Goal: Information Seeking & Learning: Learn about a topic

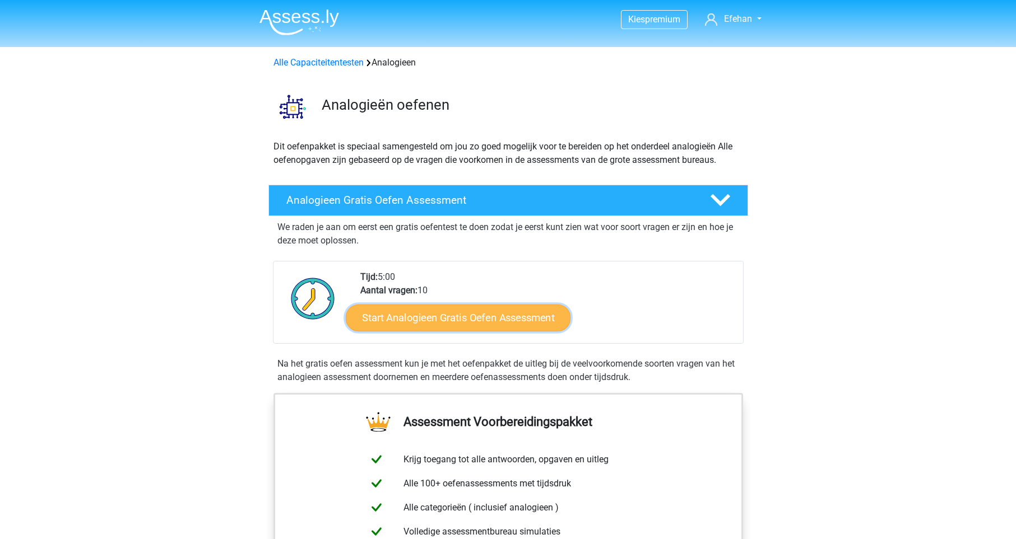
click at [495, 323] on link "Start Analogieen Gratis Oefen Assessment" at bounding box center [458, 317] width 225 height 27
click at [485, 314] on link "Start Analogieen Gratis Oefen Assessment" at bounding box center [458, 317] width 225 height 27
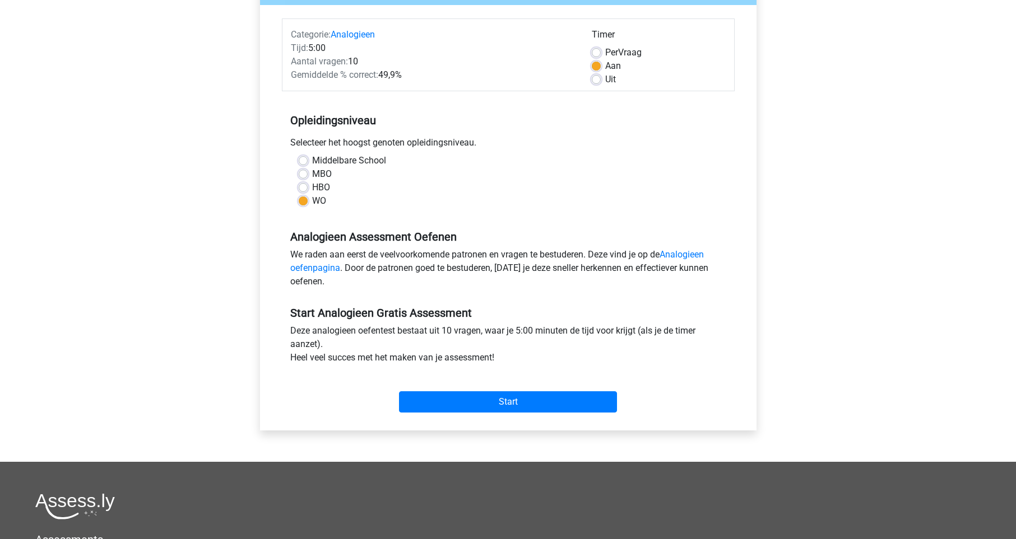
scroll to position [128, 0]
click at [490, 400] on input "Start" at bounding box center [508, 401] width 218 height 21
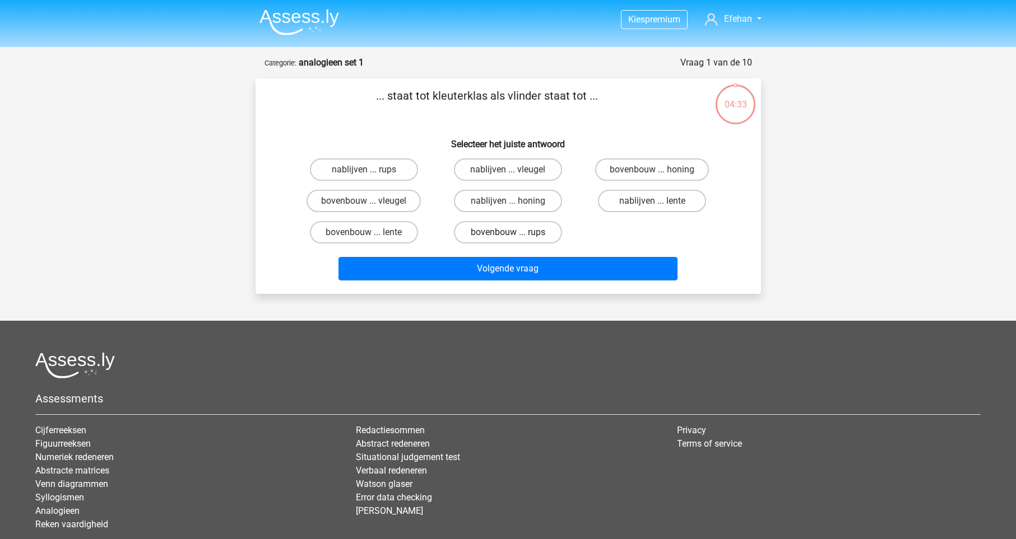
click at [511, 232] on label "bovenbouw ... rups" at bounding box center [508, 232] width 108 height 22
click at [511, 232] on input "bovenbouw ... rups" at bounding box center [511, 235] width 7 height 7
radio input "true"
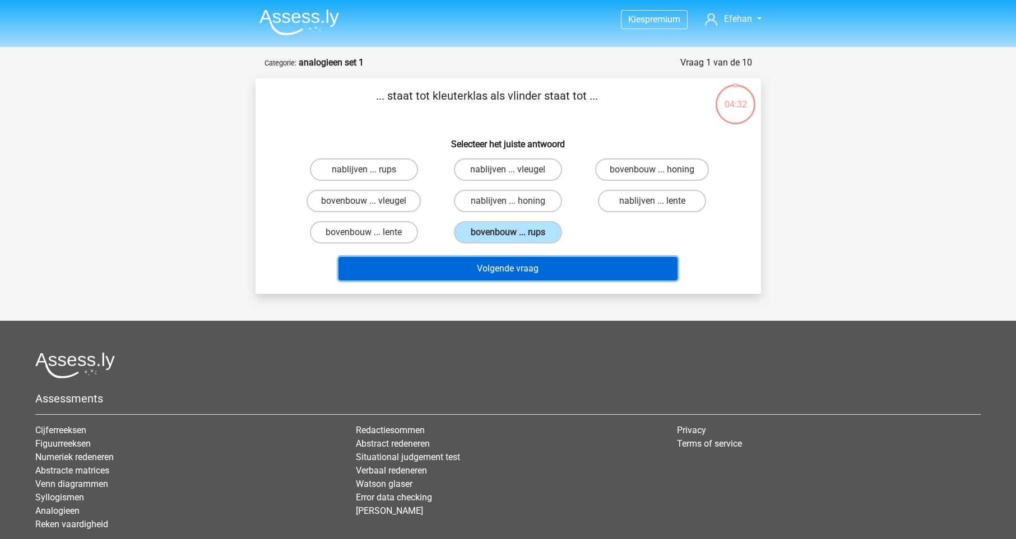
click at [569, 272] on button "Volgende vraag" at bounding box center [507, 269] width 339 height 24
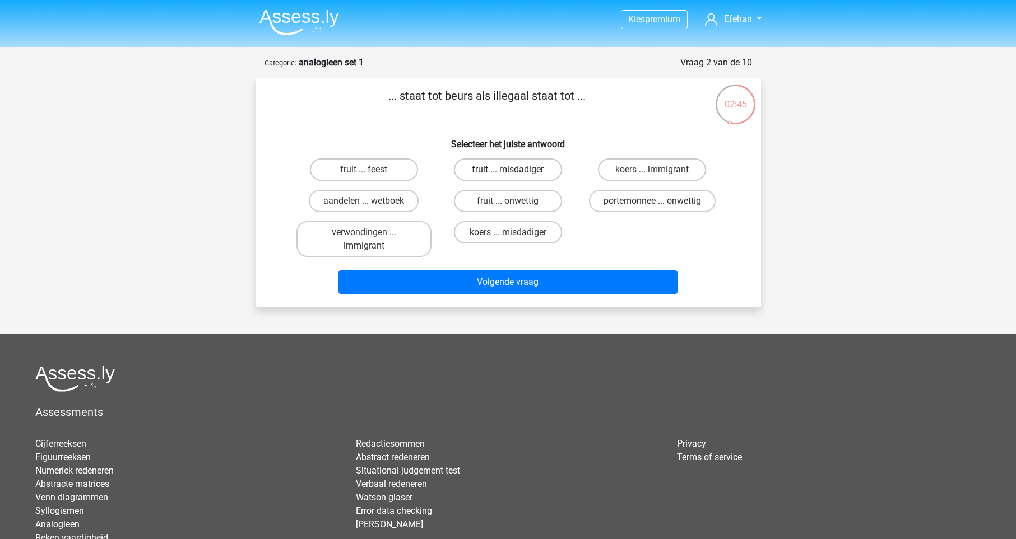
click at [531, 178] on label "fruit ... misdadiger" at bounding box center [508, 170] width 108 height 22
click at [515, 177] on input "fruit ... misdadiger" at bounding box center [511, 173] width 7 height 7
radio input "true"
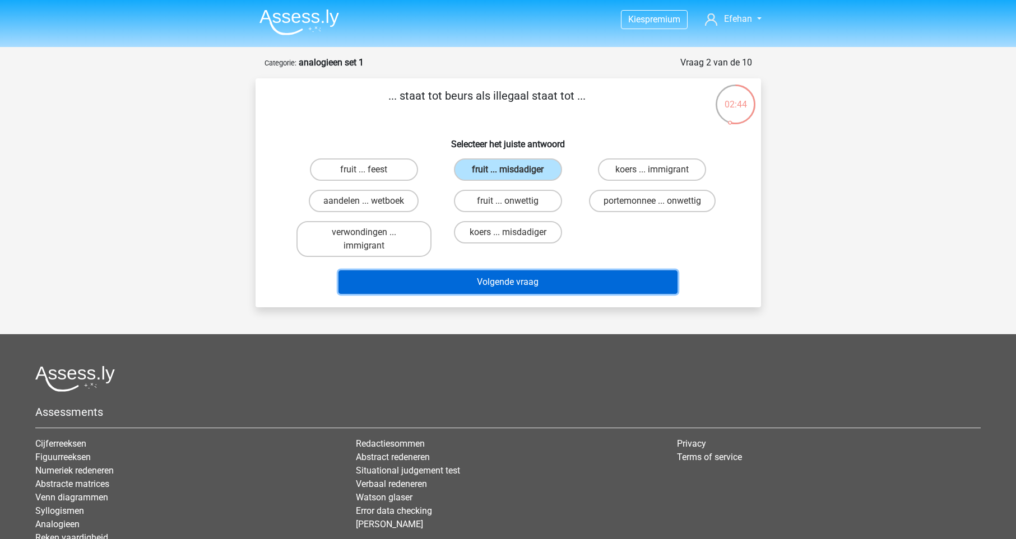
click at [529, 276] on button "Volgende vraag" at bounding box center [507, 283] width 339 height 24
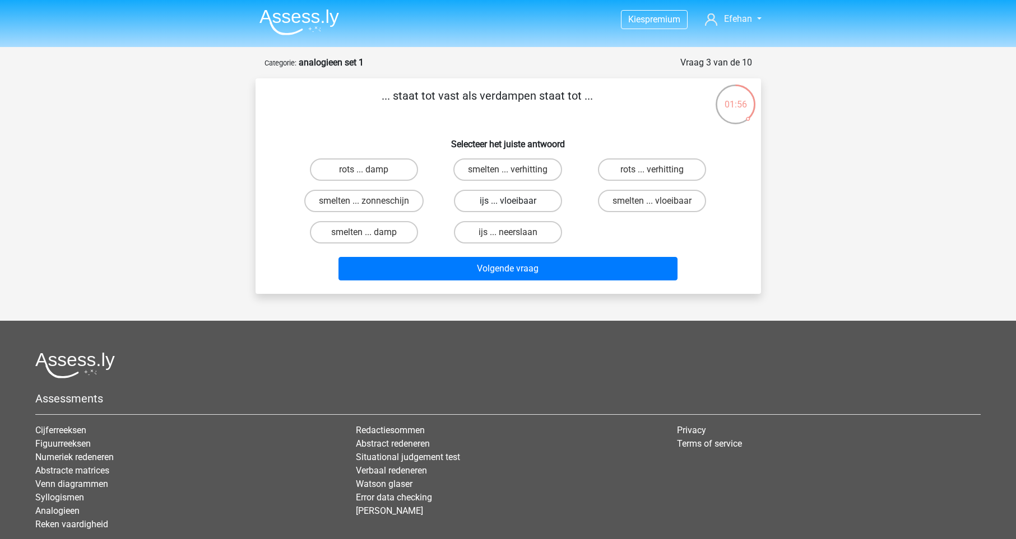
click at [526, 199] on label "ijs ... vloeibaar" at bounding box center [508, 201] width 108 height 22
click at [515, 201] on input "ijs ... vloeibaar" at bounding box center [511, 204] width 7 height 7
radio input "true"
click at [386, 237] on label "smelten ... damp" at bounding box center [364, 232] width 108 height 22
click at [371, 237] on input "smelten ... damp" at bounding box center [367, 235] width 7 height 7
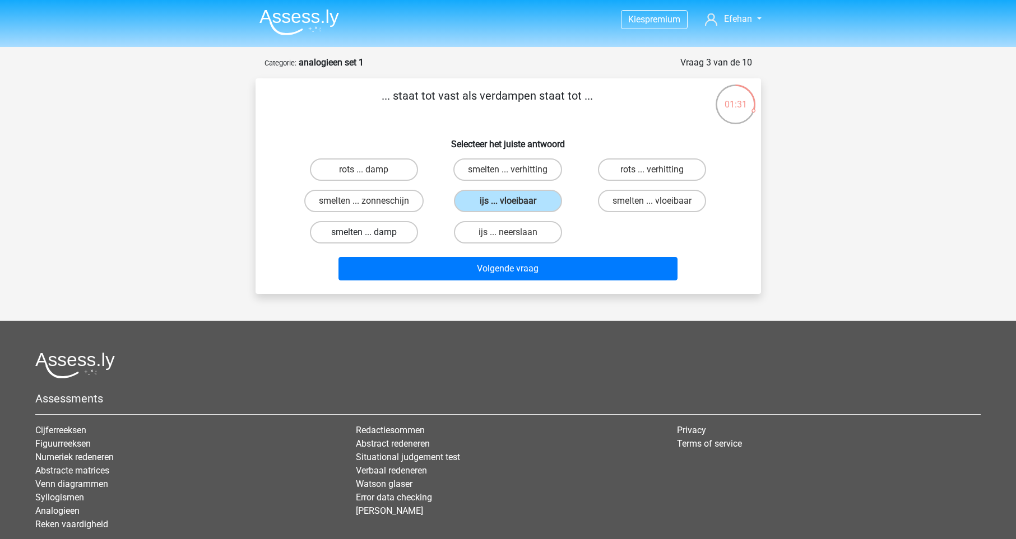
radio input "true"
click at [646, 211] on label "smelten ... vloeibaar" at bounding box center [652, 201] width 108 height 22
click at [648, 201] on label "smelten ... vloeibaar" at bounding box center [652, 201] width 108 height 22
click at [652, 201] on input "smelten ... vloeibaar" at bounding box center [655, 204] width 7 height 7
radio input "true"
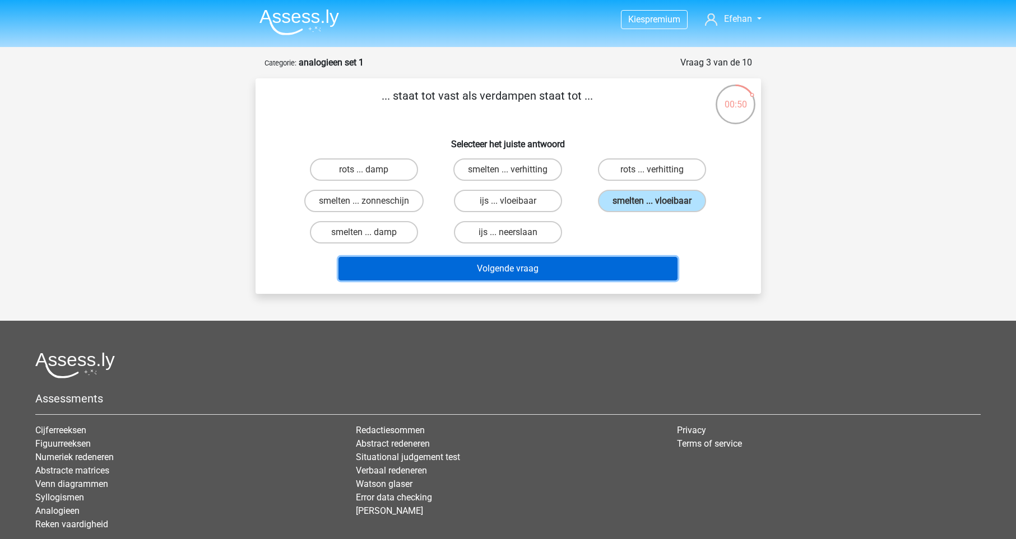
click at [573, 267] on button "Volgende vraag" at bounding box center [507, 269] width 339 height 24
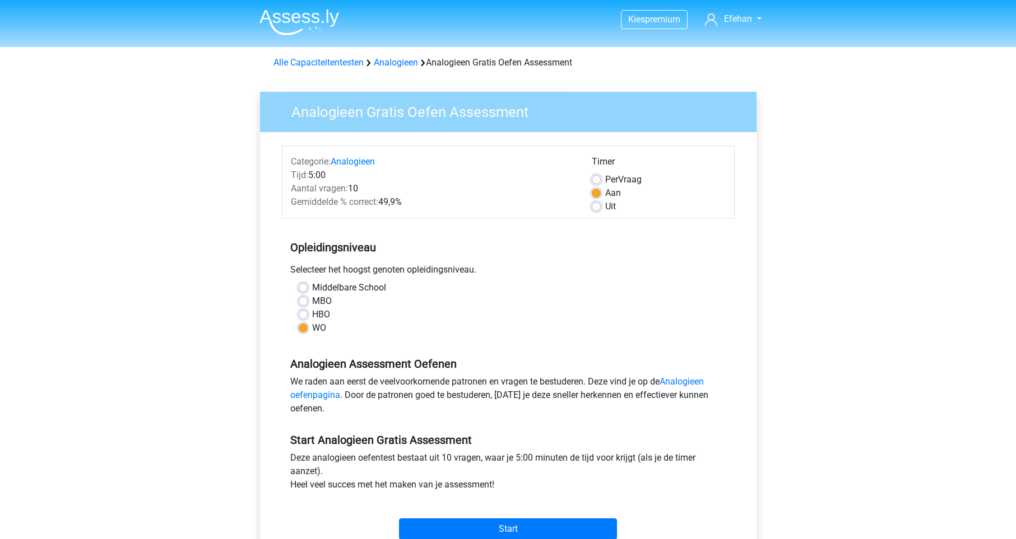
scroll to position [64, 0]
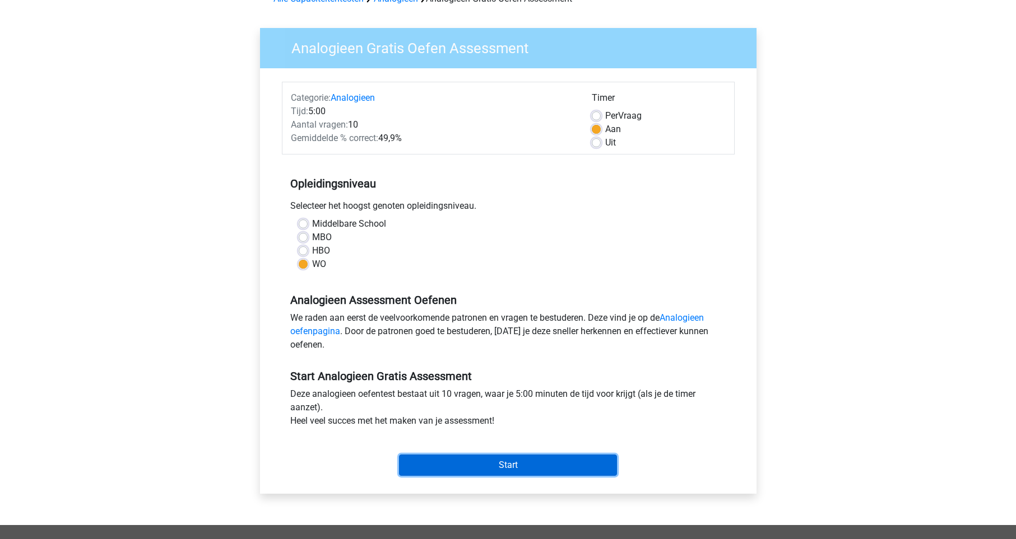
click at [509, 457] on input "Start" at bounding box center [508, 465] width 218 height 21
click at [494, 476] on input "Start" at bounding box center [508, 465] width 218 height 21
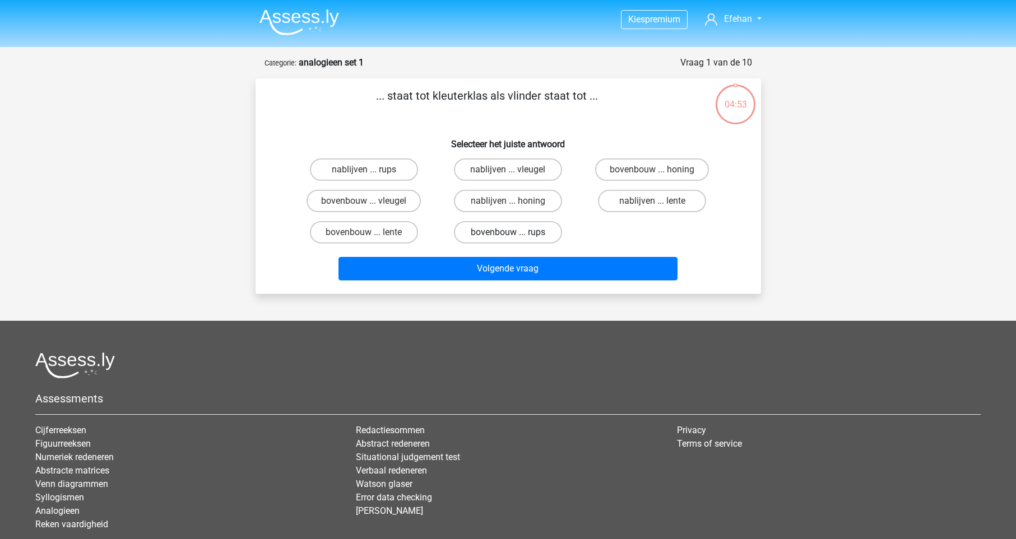
click at [521, 240] on label "bovenbouw ... rups" at bounding box center [508, 232] width 108 height 22
click at [515, 240] on input "bovenbouw ... rups" at bounding box center [511, 235] width 7 height 7
radio input "true"
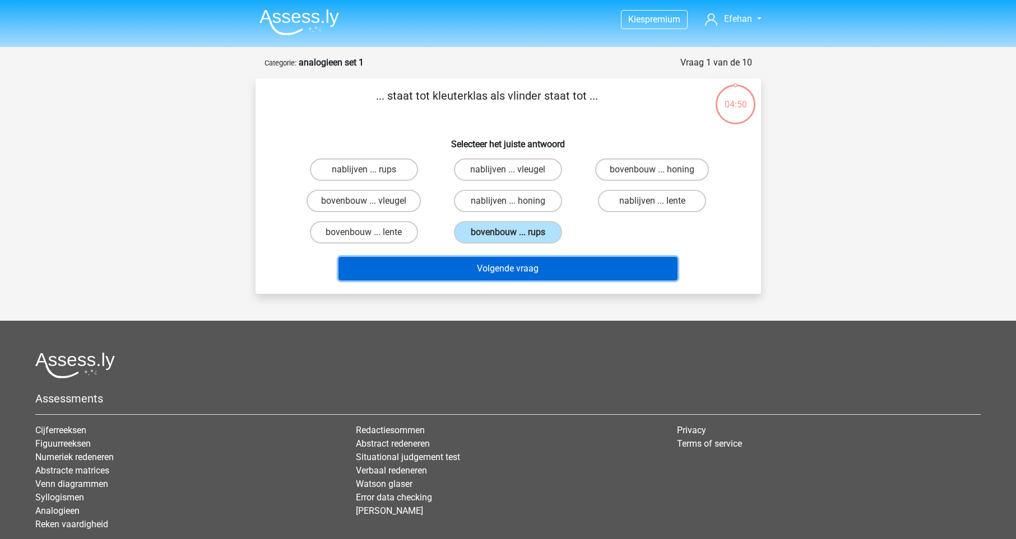
click at [557, 268] on button "Volgende vraag" at bounding box center [507, 269] width 339 height 24
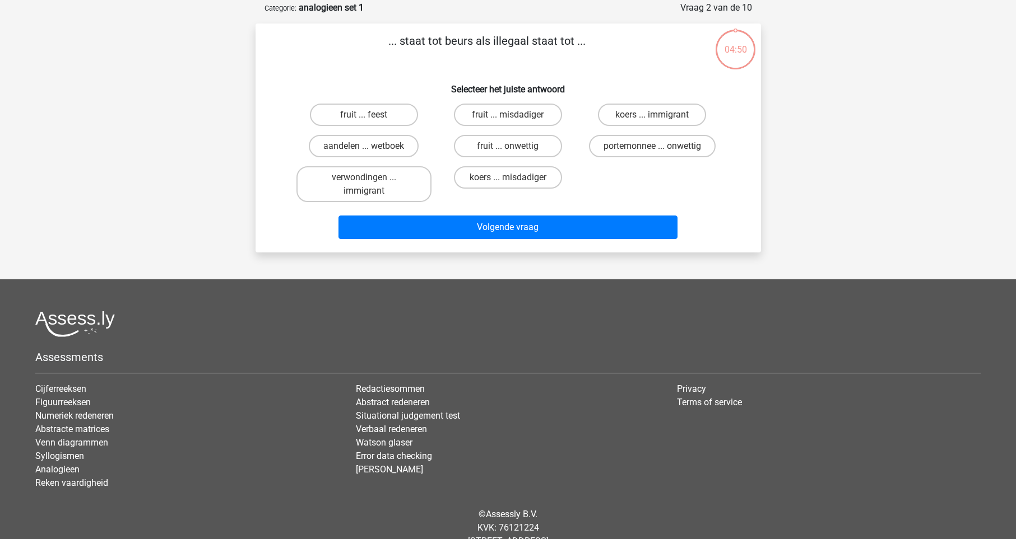
scroll to position [56, 0]
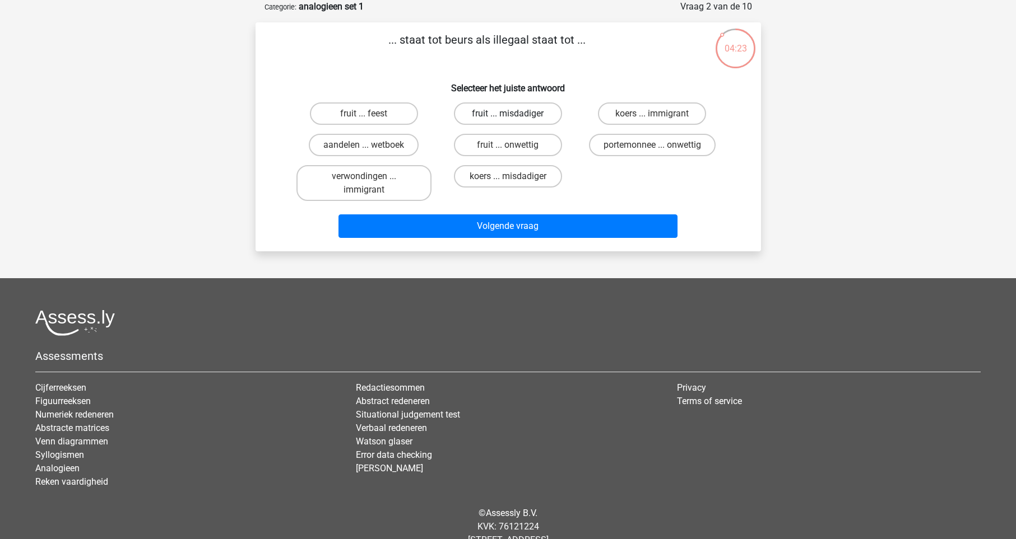
click at [468, 107] on label "fruit ... misdadiger" at bounding box center [508, 114] width 108 height 22
click at [508, 114] on input "fruit ... misdadiger" at bounding box center [511, 117] width 7 height 7
radio input "true"
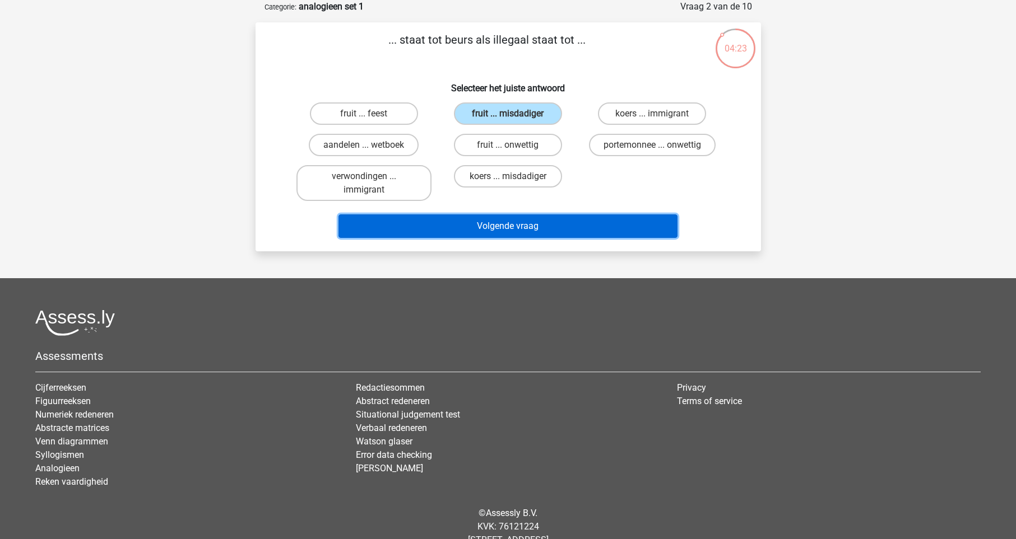
click at [601, 232] on button "Volgende vraag" at bounding box center [507, 227] width 339 height 24
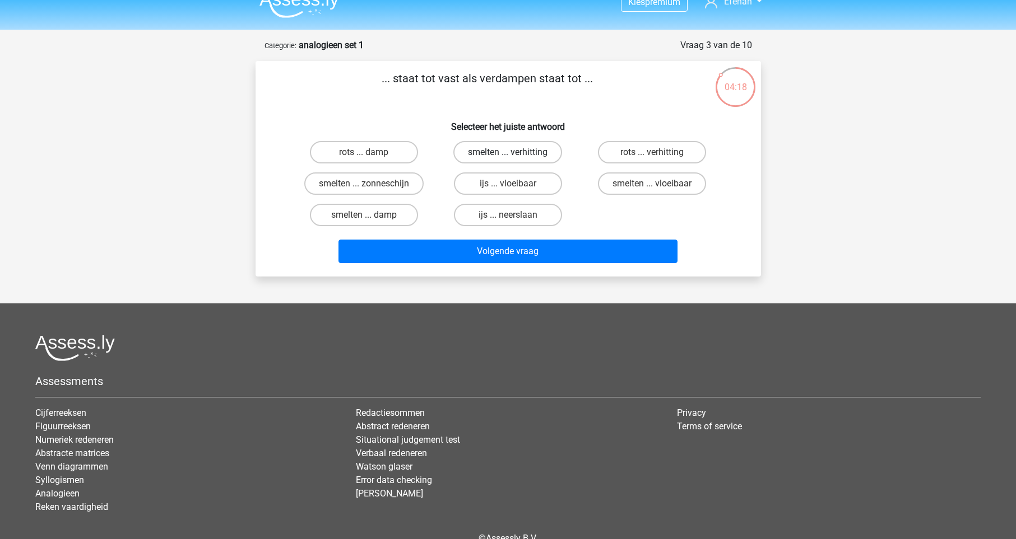
scroll to position [0, 0]
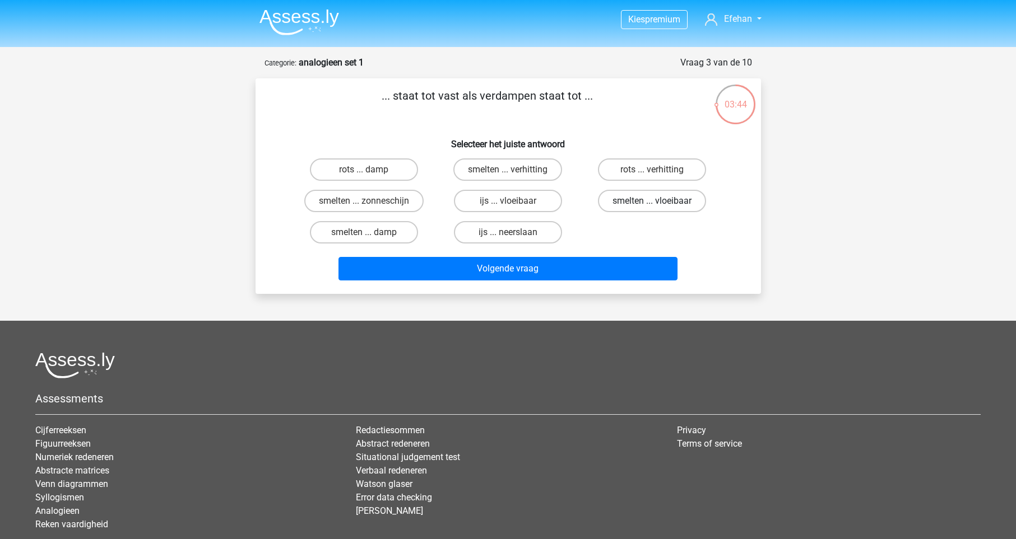
click at [621, 201] on label "smelten ... vloeibaar" at bounding box center [652, 201] width 108 height 22
click at [652, 201] on input "smelten ... vloeibaar" at bounding box center [655, 204] width 7 height 7
radio input "true"
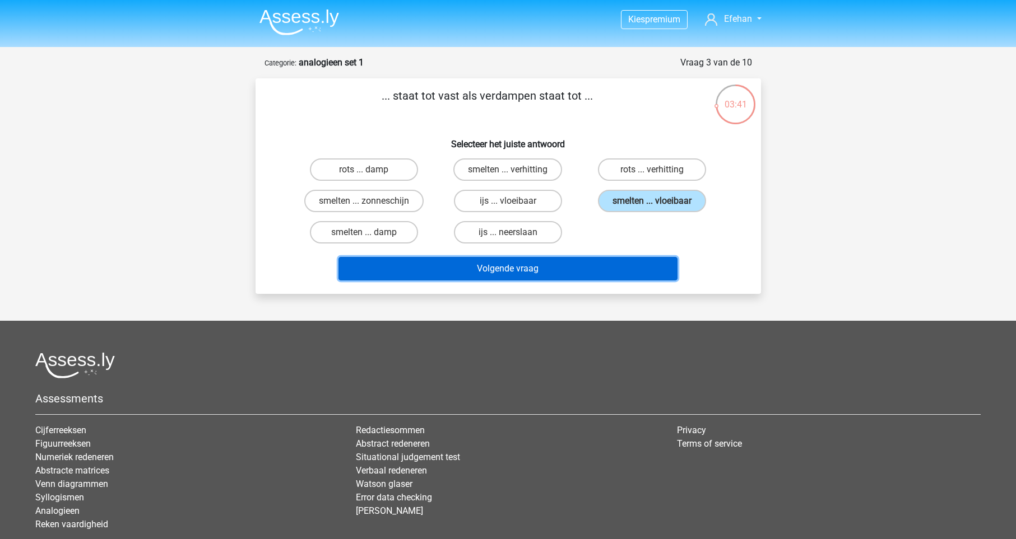
click at [617, 269] on button "Volgende vraag" at bounding box center [507, 269] width 339 height 24
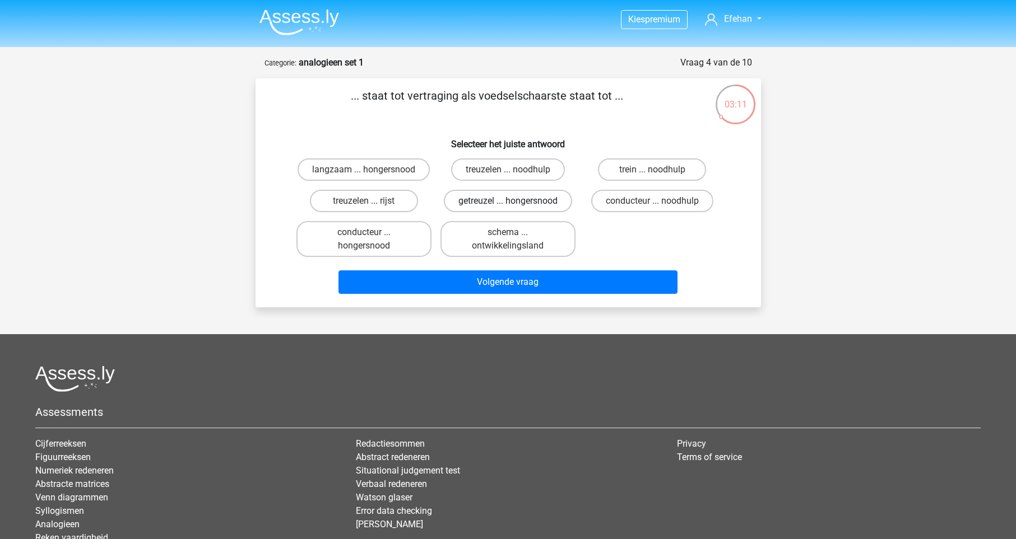
click at [491, 203] on label "getreuzel ... hongersnood" at bounding box center [508, 201] width 128 height 22
click at [508, 203] on input "getreuzel ... hongersnood" at bounding box center [511, 204] width 7 height 7
radio input "true"
click at [361, 167] on label "langzaam ... hongersnood" at bounding box center [363, 170] width 132 height 22
click at [364, 170] on input "langzaam ... hongersnood" at bounding box center [367, 173] width 7 height 7
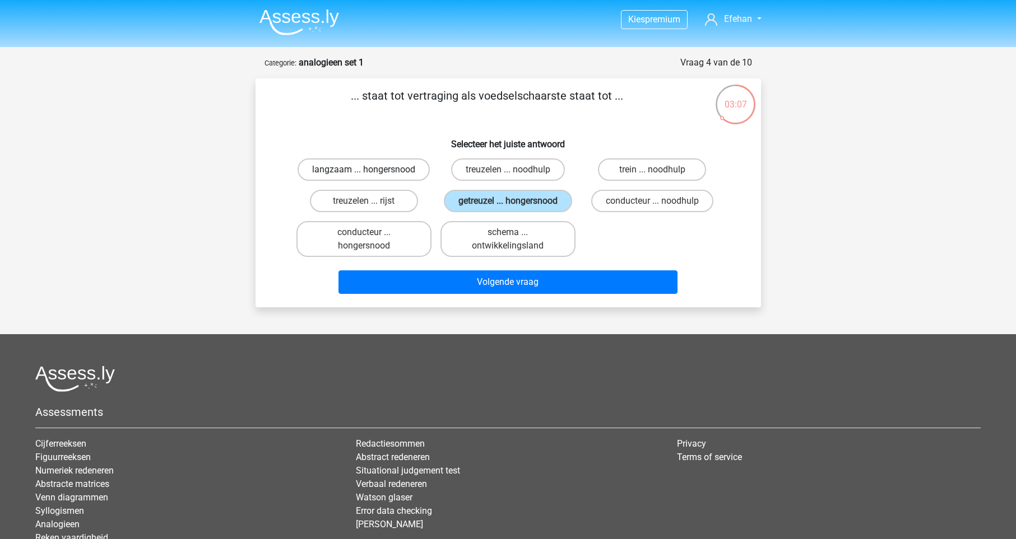
radio input "true"
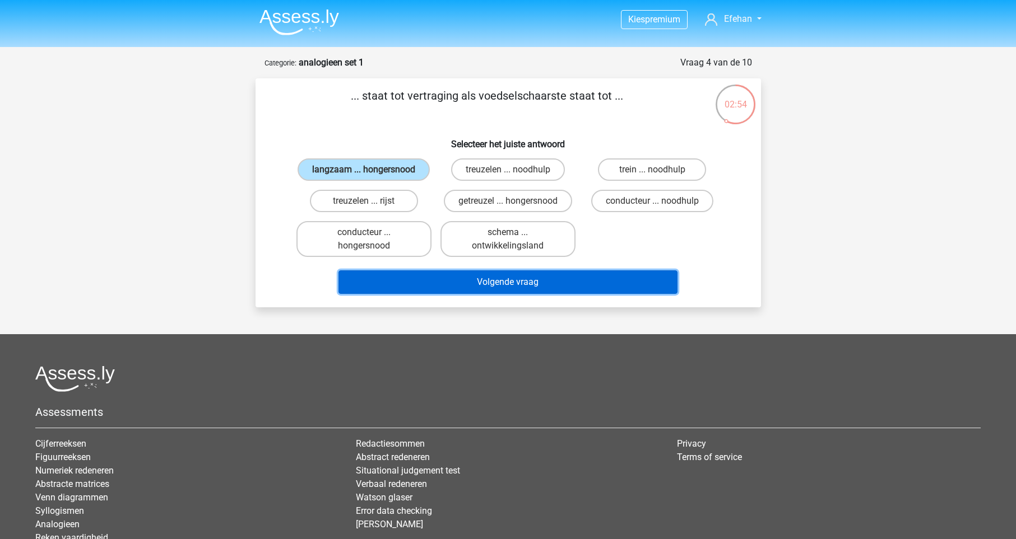
click at [510, 294] on button "Volgende vraag" at bounding box center [507, 283] width 339 height 24
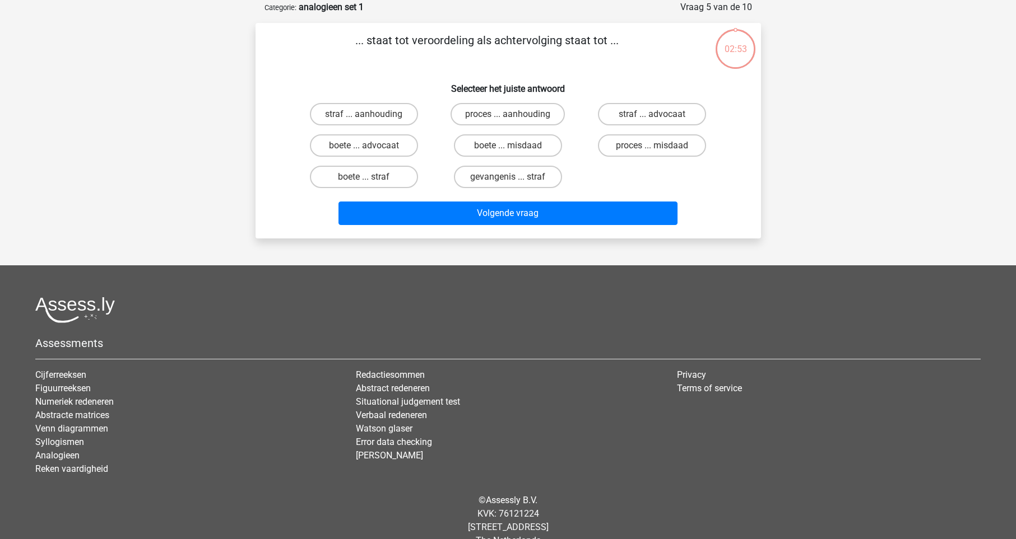
scroll to position [56, 0]
click at [370, 174] on label "boete ... straf" at bounding box center [364, 176] width 108 height 22
click at [370, 176] on input "boete ... straf" at bounding box center [367, 179] width 7 height 7
radio input "true"
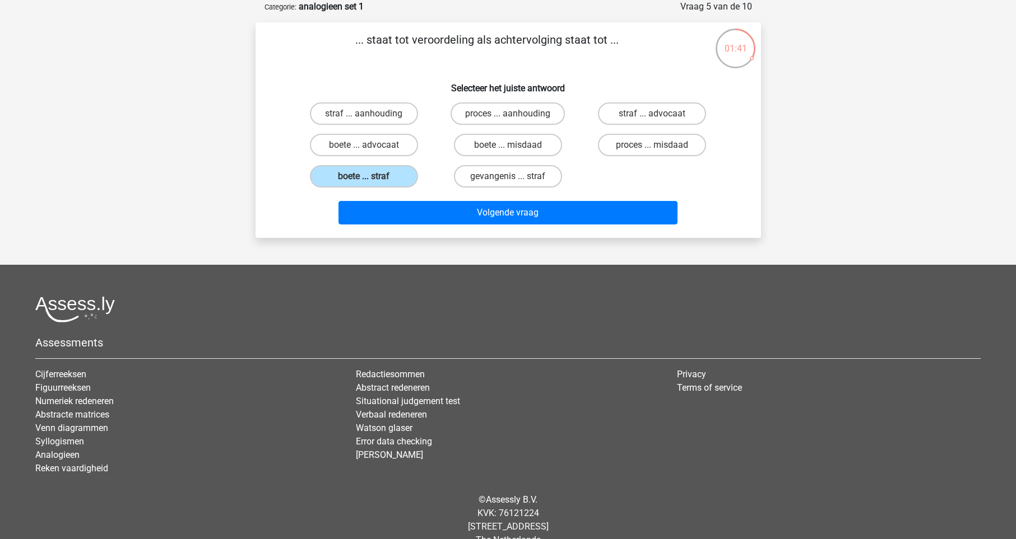
click at [375, 103] on div "straf ... aanhouding" at bounding box center [364, 113] width 144 height 31
click at [404, 113] on label "straf ... aanhouding" at bounding box center [364, 114] width 108 height 22
click at [371, 114] on input "straf ... aanhouding" at bounding box center [367, 117] width 7 height 7
radio input "true"
click at [500, 144] on label "boete ... misdaad" at bounding box center [508, 145] width 108 height 22
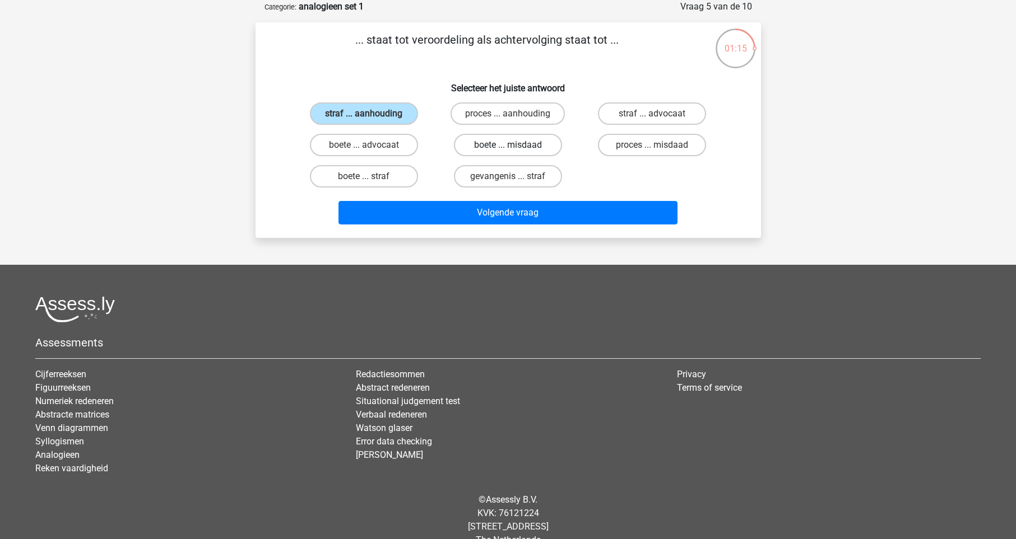
click at [508, 145] on input "boete ... misdaad" at bounding box center [511, 148] width 7 height 7
radio input "true"
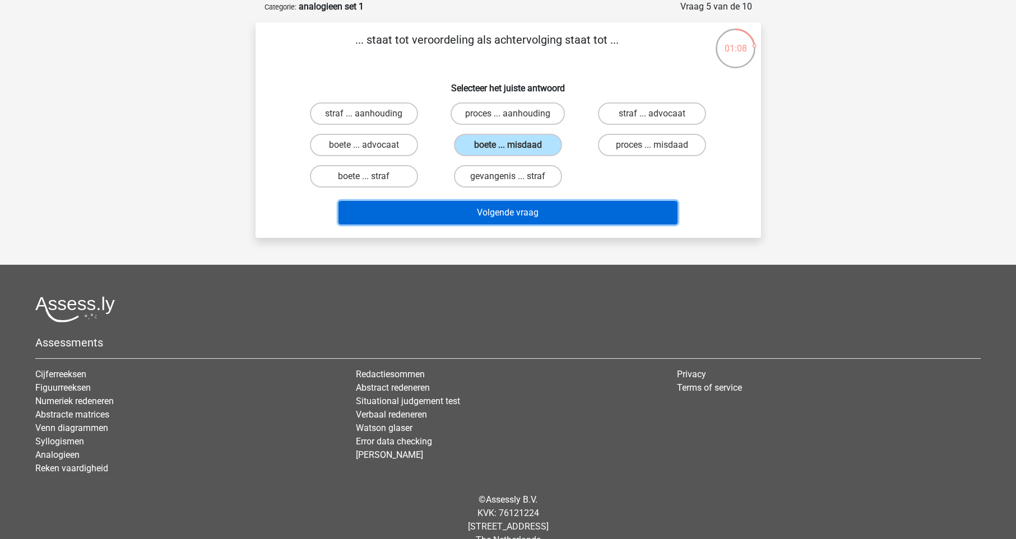
click at [567, 217] on button "Volgende vraag" at bounding box center [507, 213] width 339 height 24
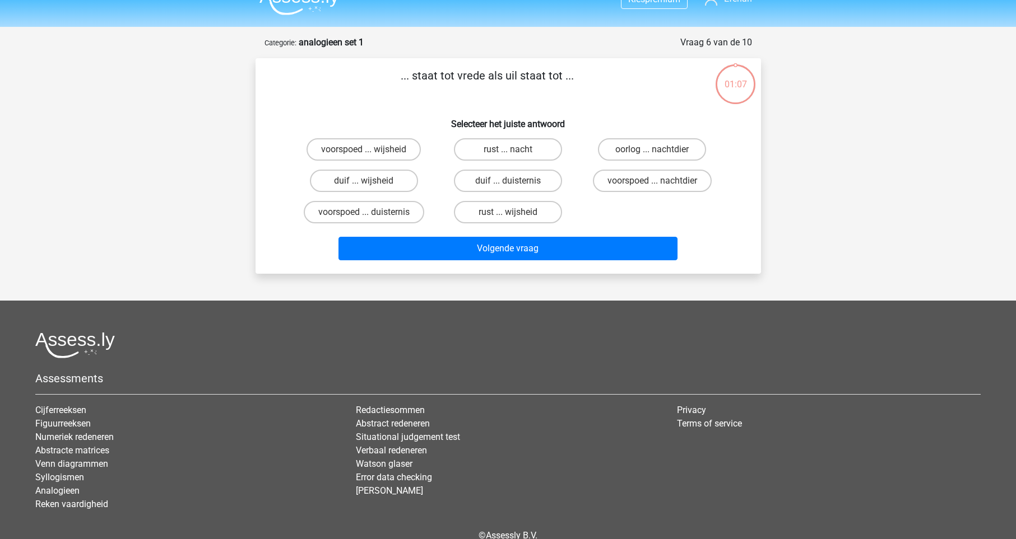
scroll to position [0, 0]
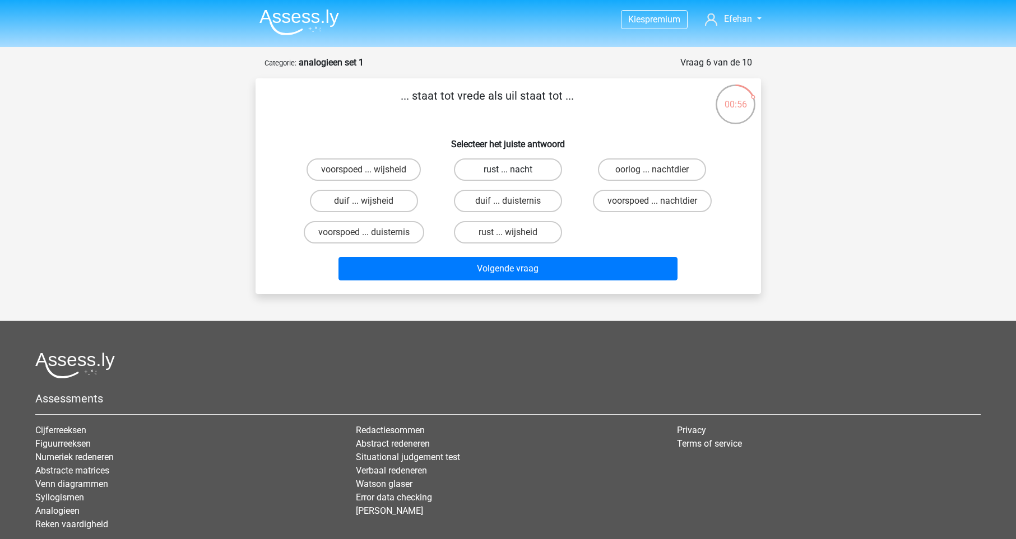
click at [538, 171] on label "rust ... nacht" at bounding box center [508, 170] width 108 height 22
click at [515, 171] on input "rust ... nacht" at bounding box center [511, 173] width 7 height 7
radio input "true"
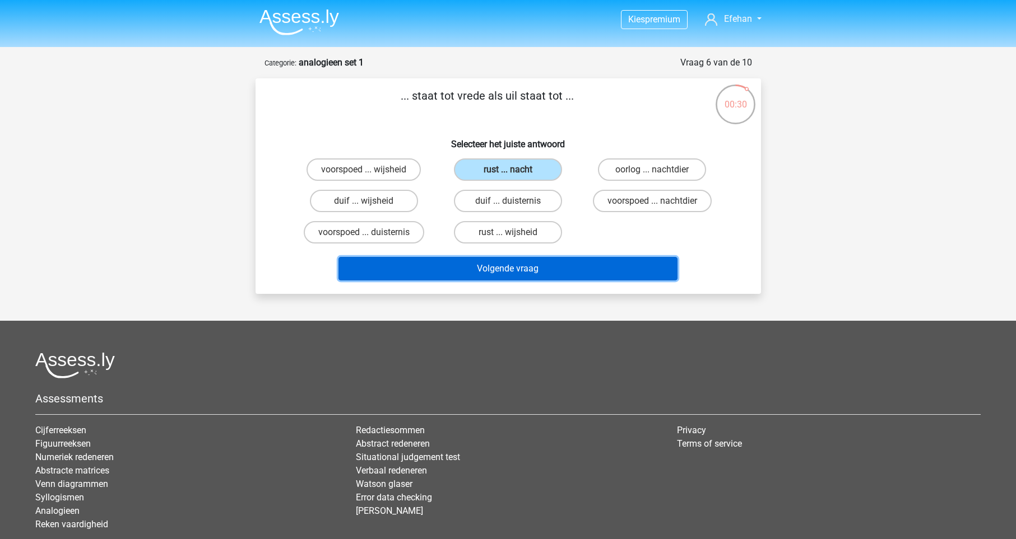
click at [603, 273] on button "Volgende vraag" at bounding box center [507, 269] width 339 height 24
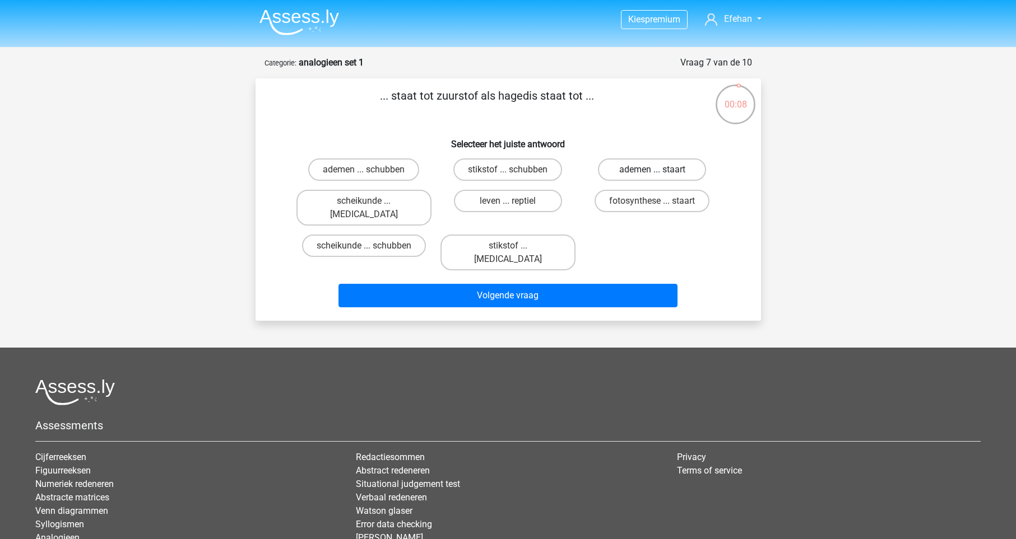
click at [647, 179] on label "ademen ... staart" at bounding box center [652, 170] width 108 height 22
click at [652, 177] on input "ademen ... staart" at bounding box center [655, 173] width 7 height 7
radio input "true"
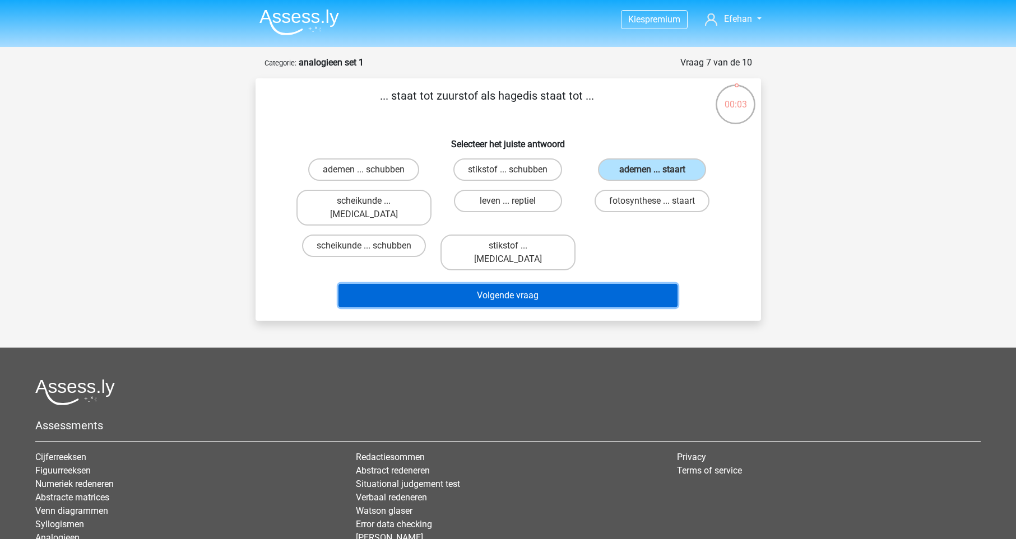
click at [576, 284] on button "Volgende vraag" at bounding box center [507, 296] width 339 height 24
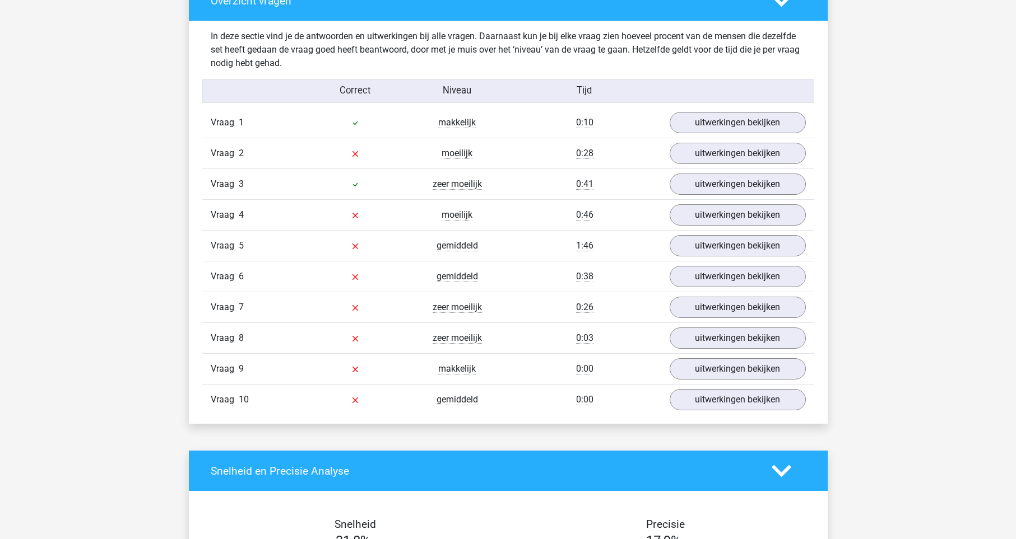
scroll to position [894, 0]
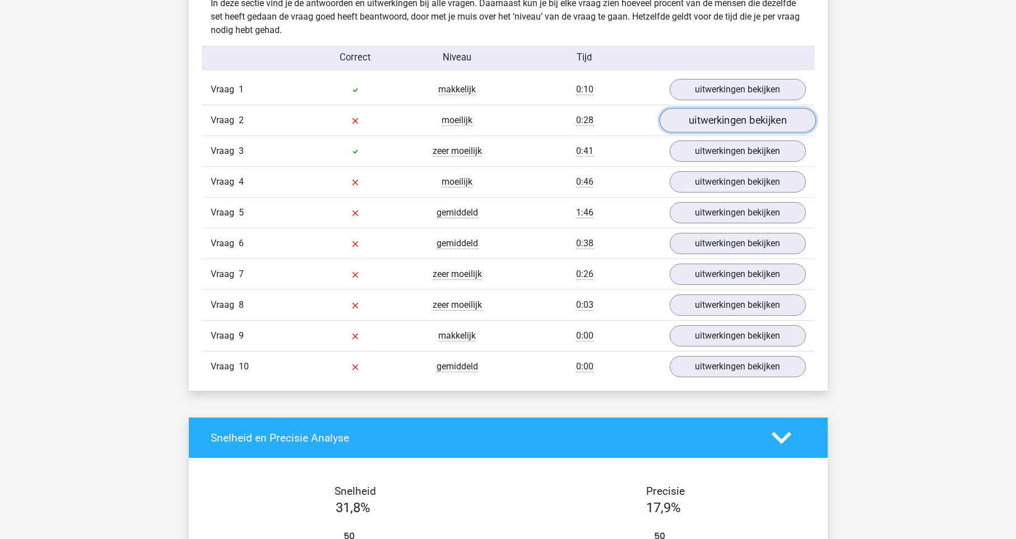
click at [697, 117] on link "uitwerkingen bekijken" at bounding box center [737, 120] width 156 height 25
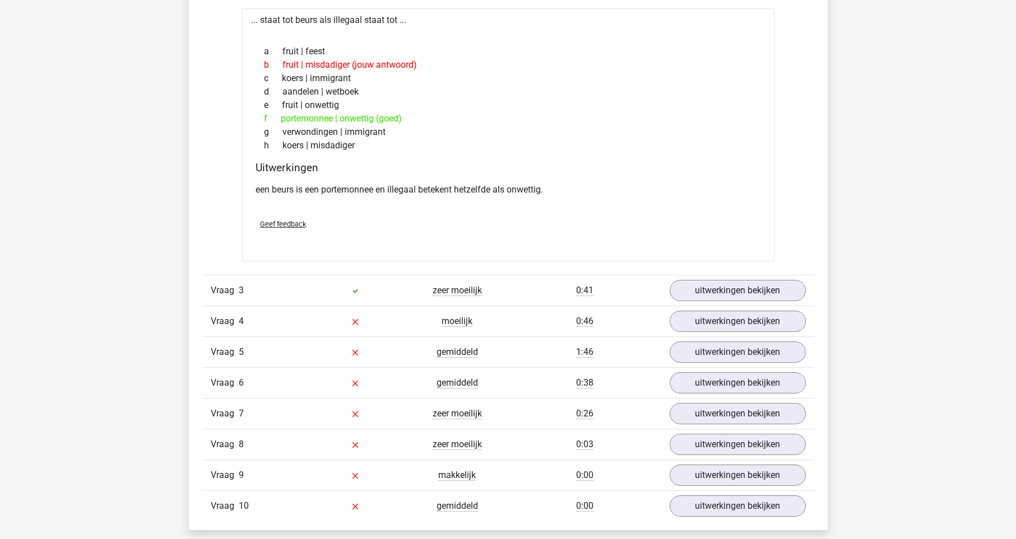
scroll to position [1061, 0]
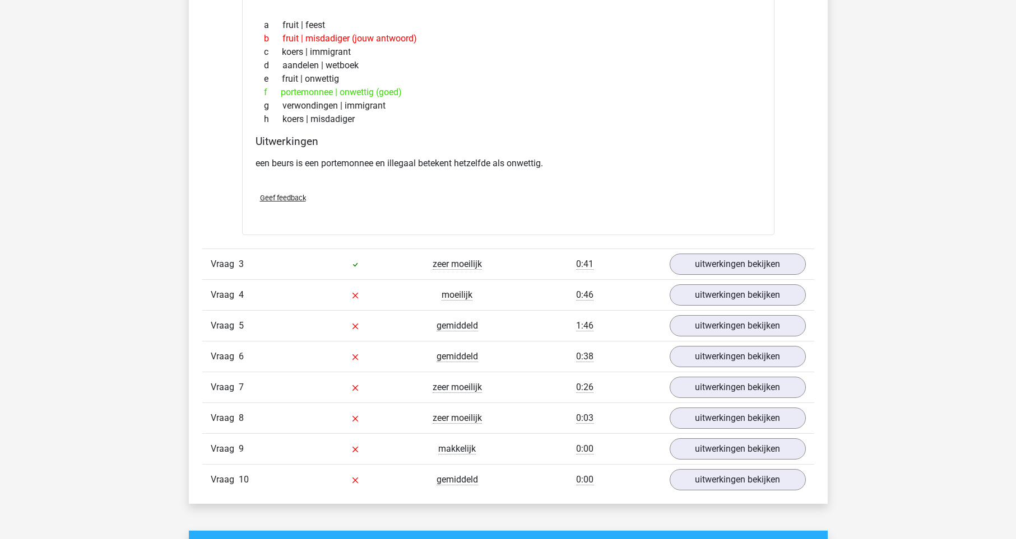
click at [342, 293] on div at bounding box center [355, 295] width 102 height 13
click at [357, 297] on icon at bounding box center [355, 295] width 9 height 9
click at [702, 292] on link "uitwerkingen bekijken" at bounding box center [737, 295] width 156 height 25
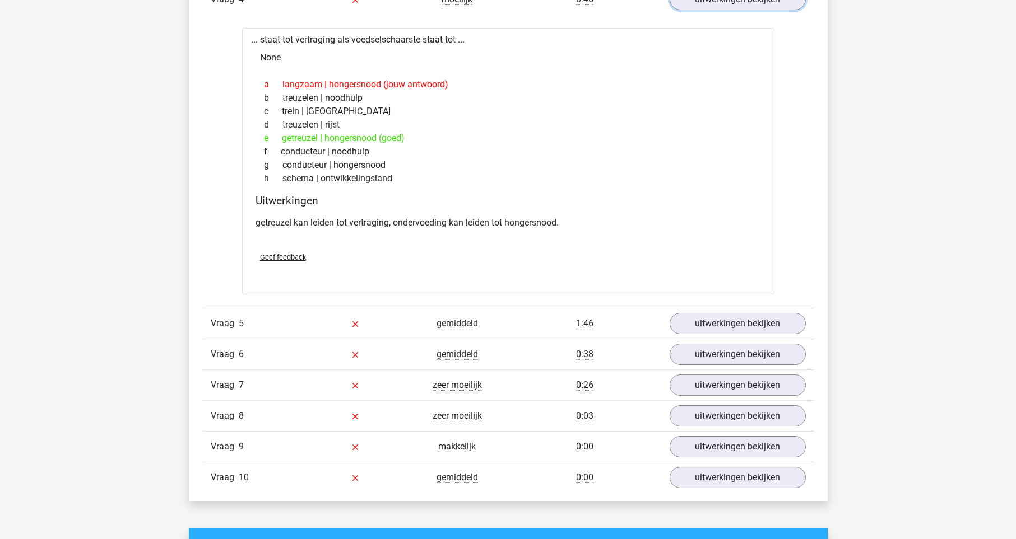
scroll to position [1380, 0]
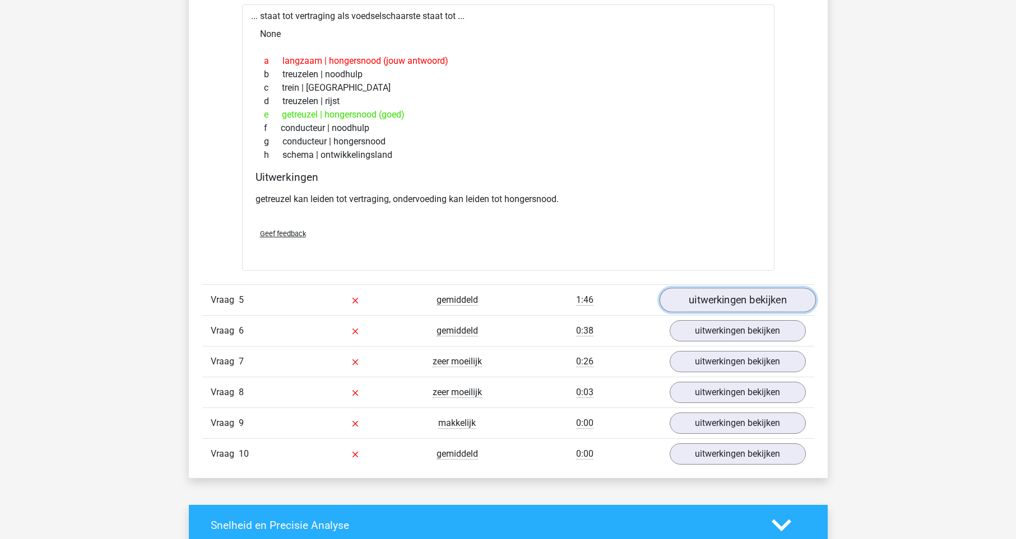
click at [729, 304] on link "uitwerkingen bekijken" at bounding box center [737, 301] width 156 height 25
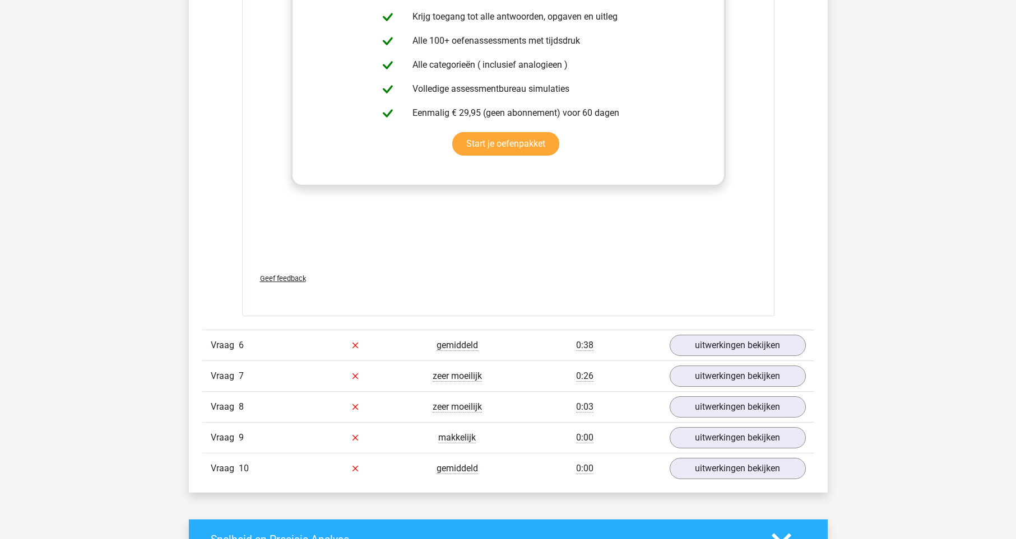
scroll to position [2019, 0]
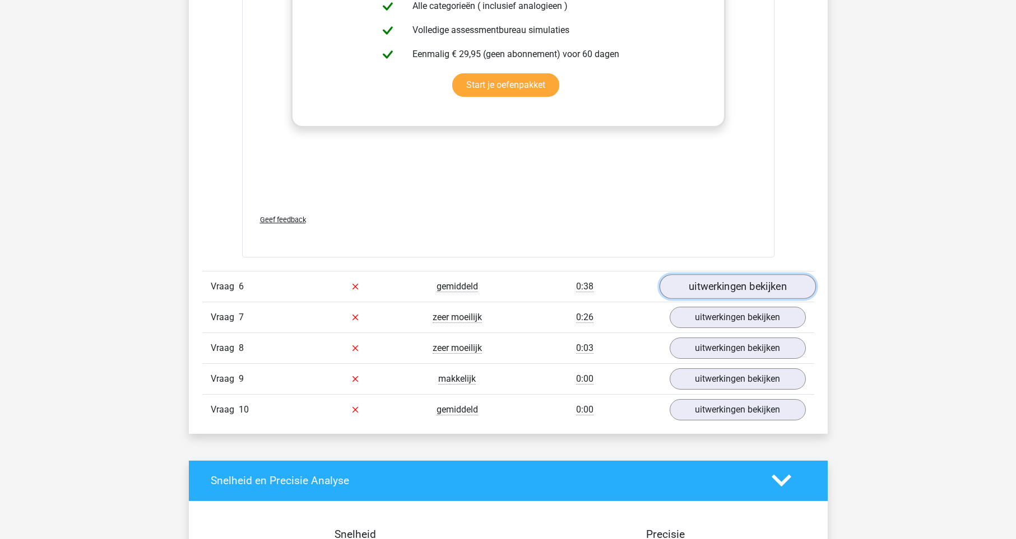
click at [721, 279] on link "uitwerkingen bekijken" at bounding box center [737, 287] width 156 height 25
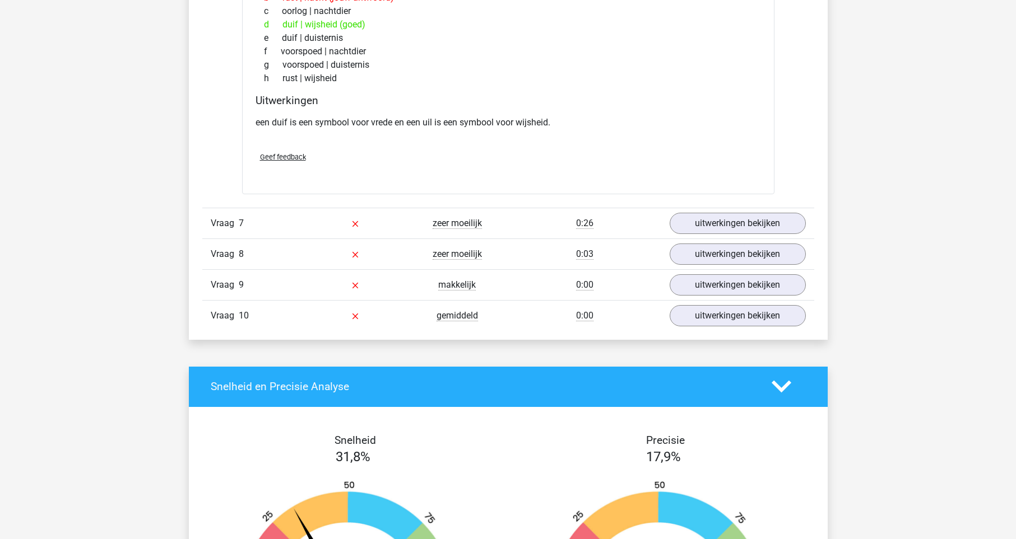
scroll to position [2402, 0]
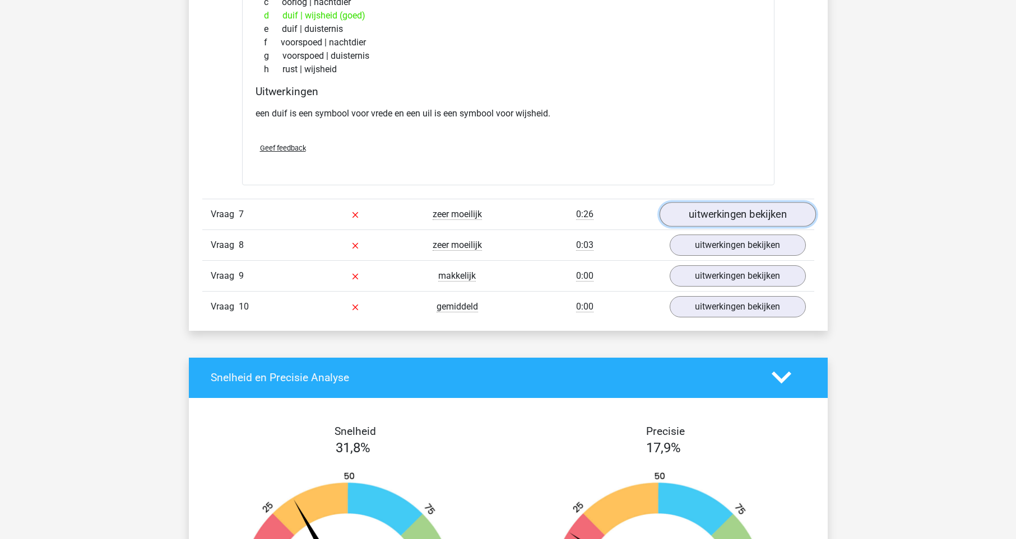
click at [736, 207] on link "uitwerkingen bekijken" at bounding box center [737, 214] width 156 height 25
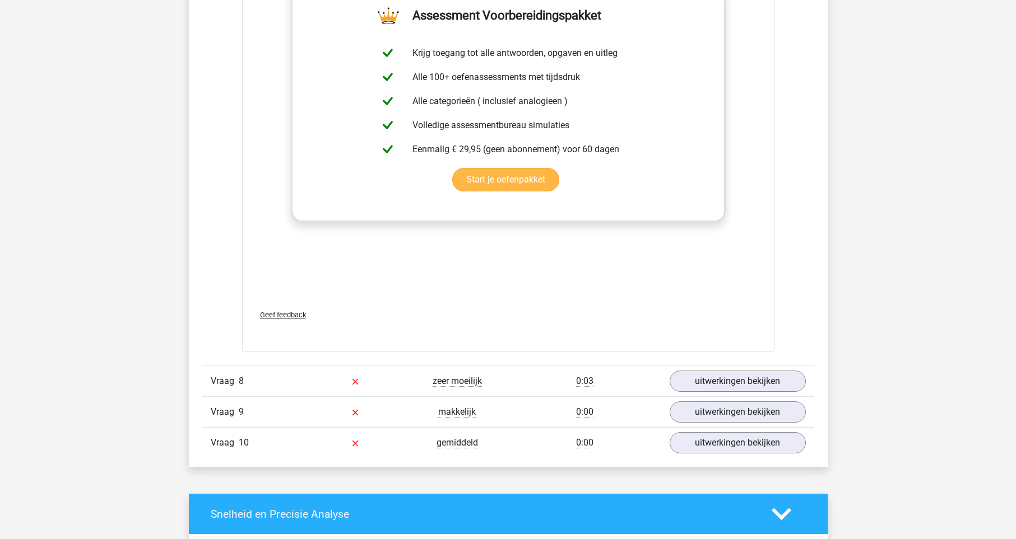
scroll to position [2913, 0]
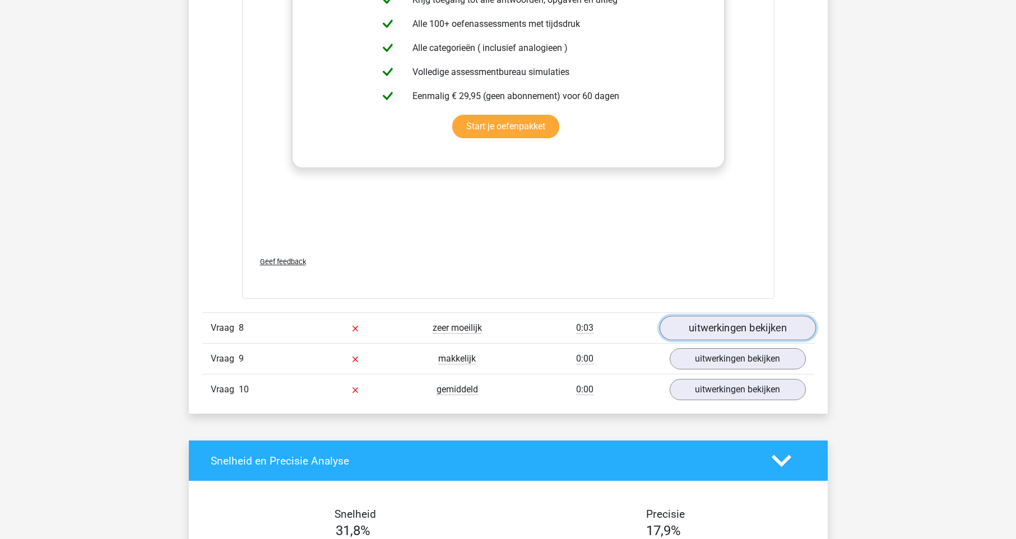
click at [695, 318] on link "uitwerkingen bekijken" at bounding box center [737, 328] width 156 height 25
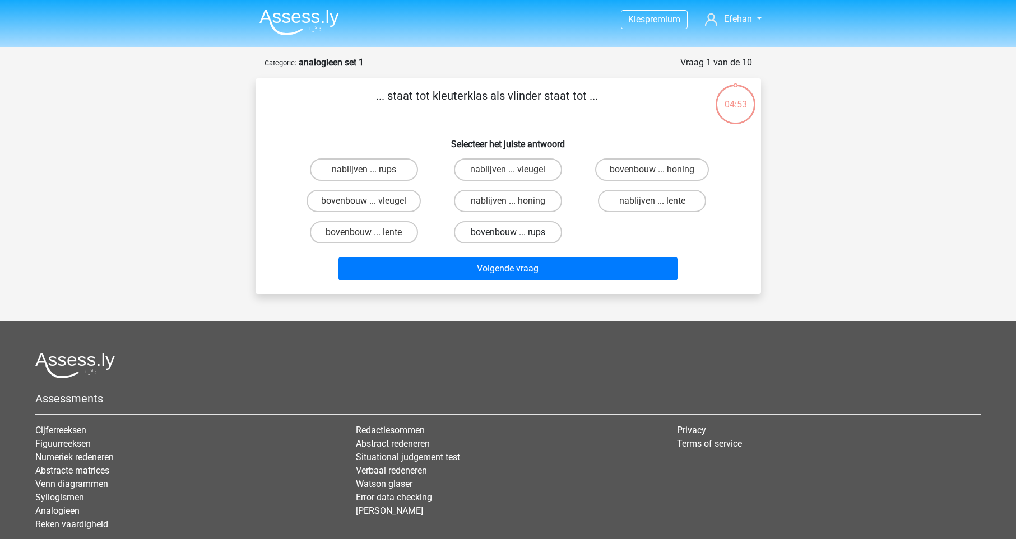
click at [536, 234] on label "bovenbouw ... rups" at bounding box center [508, 232] width 108 height 22
click at [515, 234] on input "bovenbouw ... rups" at bounding box center [511, 235] width 7 height 7
radio input "true"
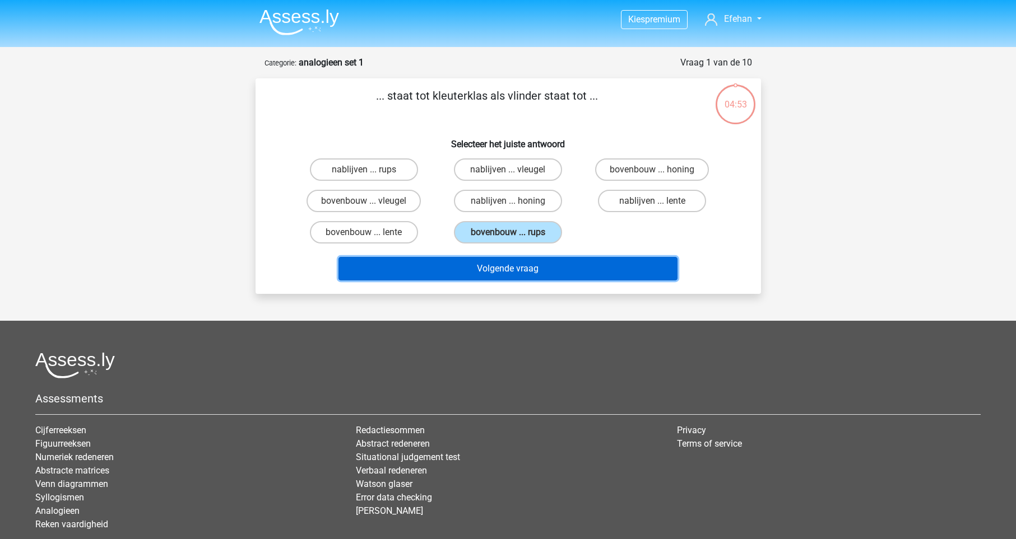
click at [556, 281] on button "Volgende vraag" at bounding box center [507, 269] width 339 height 24
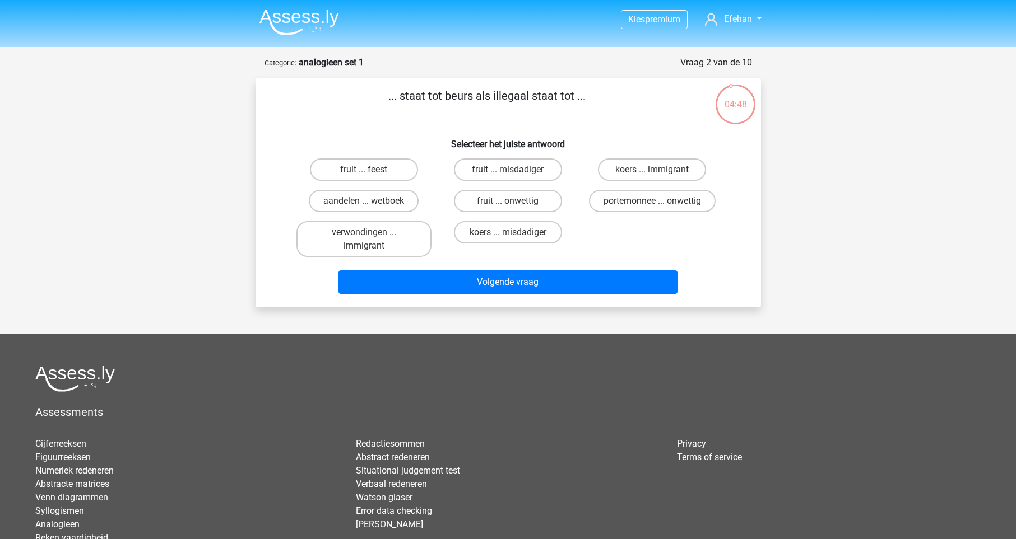
click at [658, 203] on input "portemonnee ... onwettig" at bounding box center [655, 204] width 7 height 7
radio input "true"
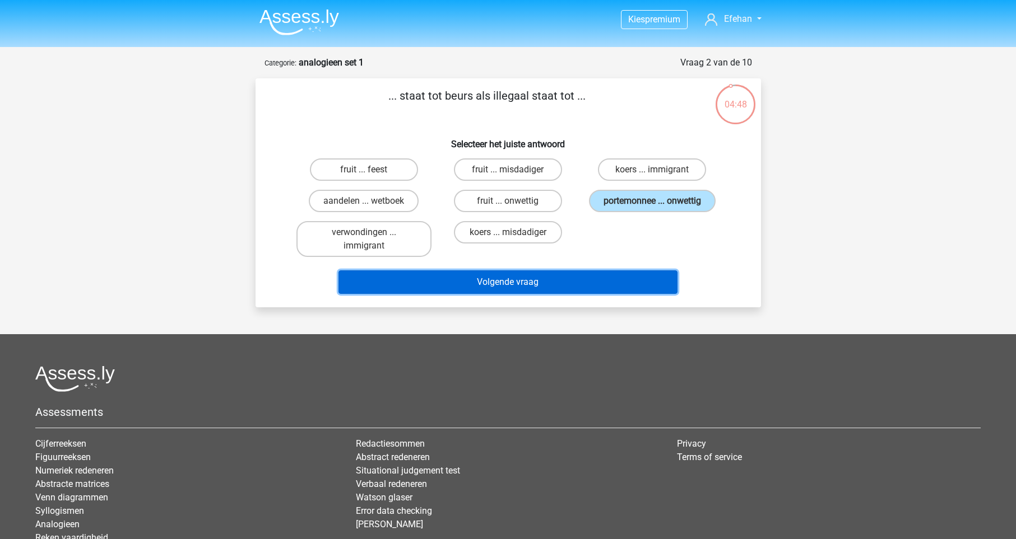
click at [588, 279] on button "Volgende vraag" at bounding box center [507, 283] width 339 height 24
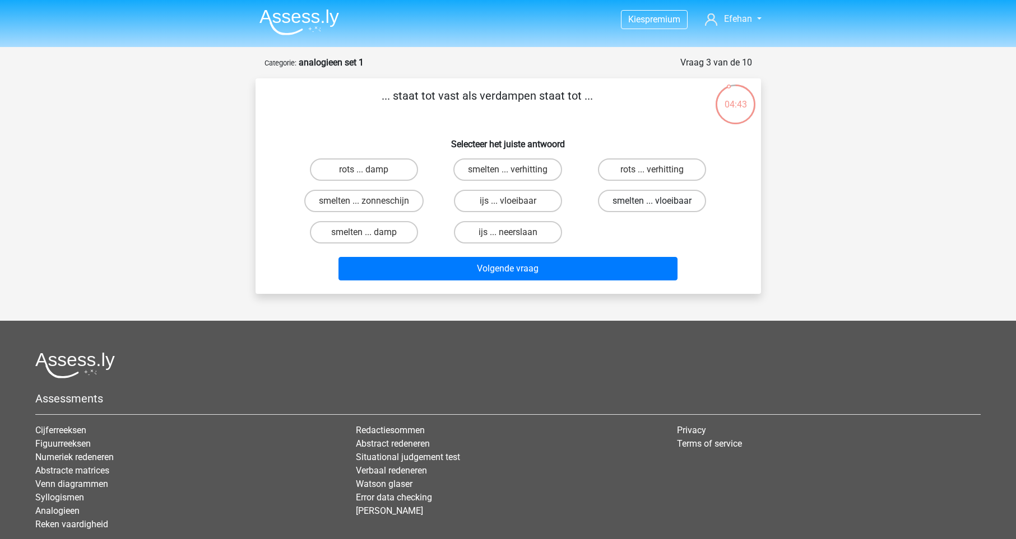
click at [647, 207] on label "smelten ... vloeibaar" at bounding box center [652, 201] width 108 height 22
click at [652, 207] on input "smelten ... vloeibaar" at bounding box center [655, 204] width 7 height 7
radio input "true"
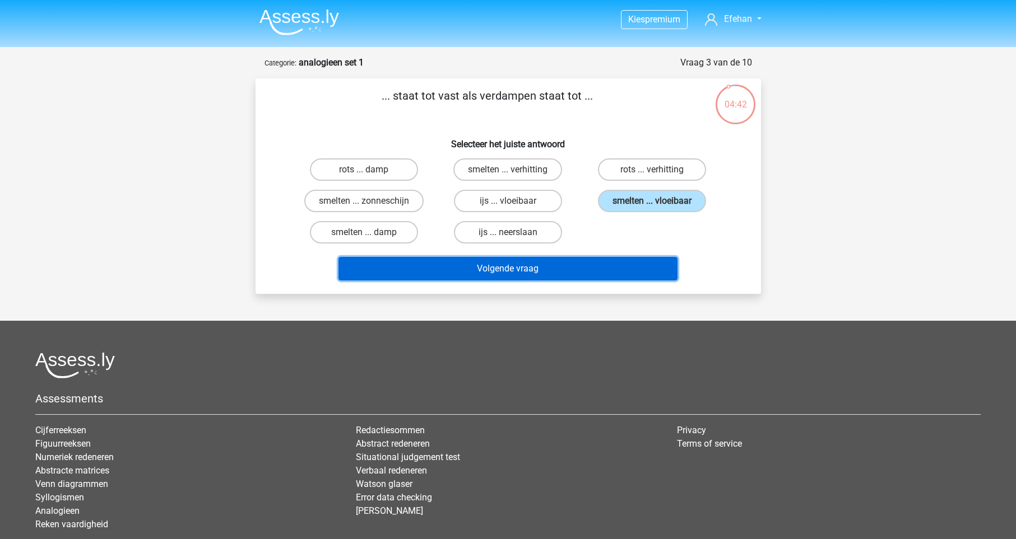
drag, startPoint x: 592, startPoint y: 269, endPoint x: 618, endPoint y: 261, distance: 27.1
click at [593, 269] on button "Volgende vraag" at bounding box center [507, 269] width 339 height 24
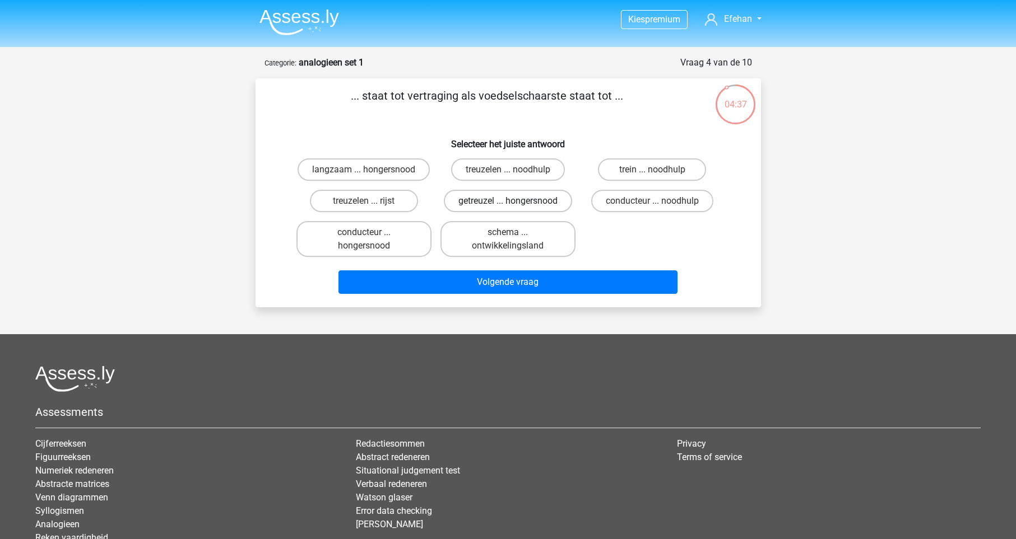
click at [509, 201] on label "getreuzel ... hongersnood" at bounding box center [508, 201] width 128 height 22
click at [509, 201] on input "getreuzel ... hongersnood" at bounding box center [511, 204] width 7 height 7
radio input "true"
click at [506, 271] on div "Volgende vraag" at bounding box center [507, 280] width 469 height 37
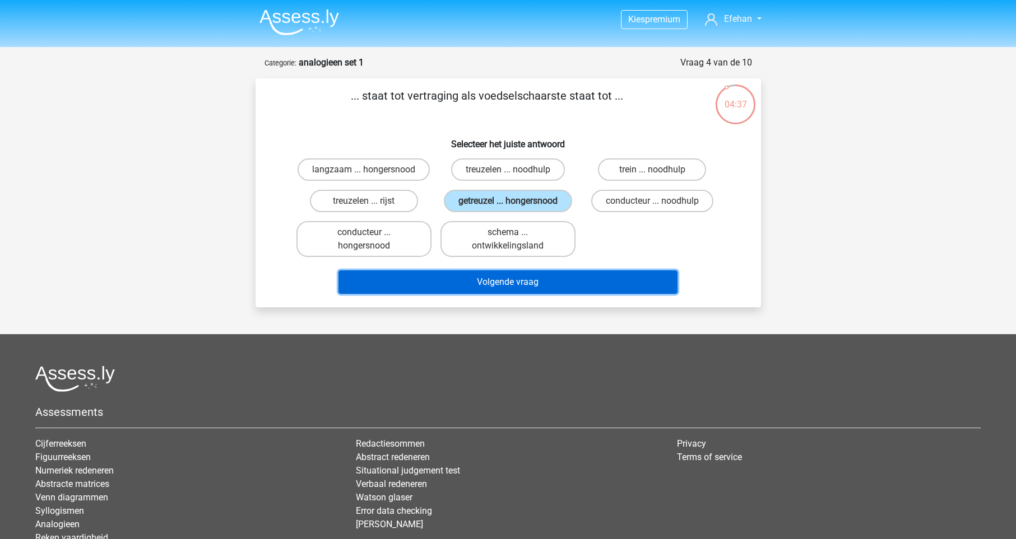
click at [506, 274] on button "Volgende vraag" at bounding box center [507, 283] width 339 height 24
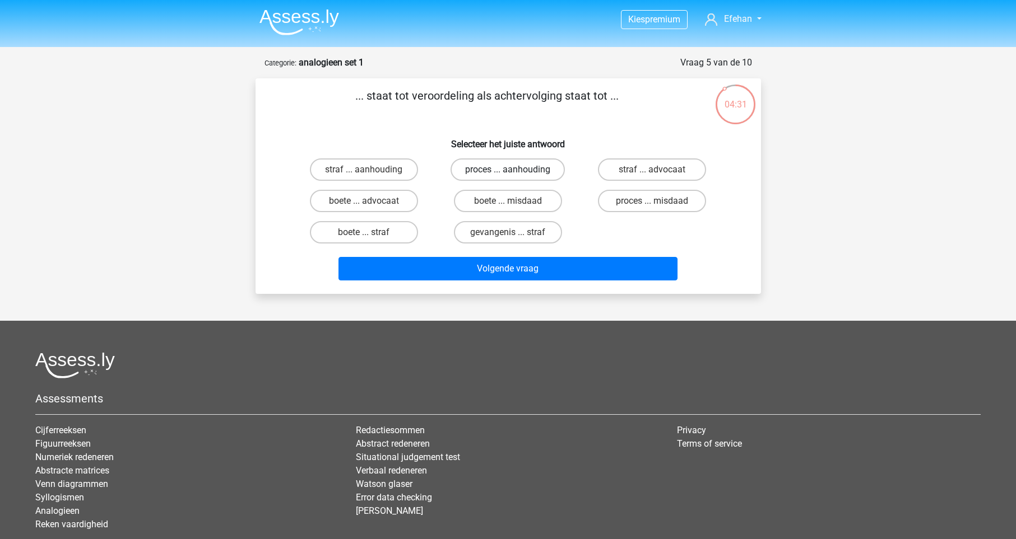
click at [486, 166] on label "proces ... aanhouding" at bounding box center [507, 170] width 114 height 22
click at [508, 170] on input "proces ... aanhouding" at bounding box center [511, 173] width 7 height 7
radio input "true"
click at [523, 282] on div "Volgende vraag" at bounding box center [508, 271] width 432 height 28
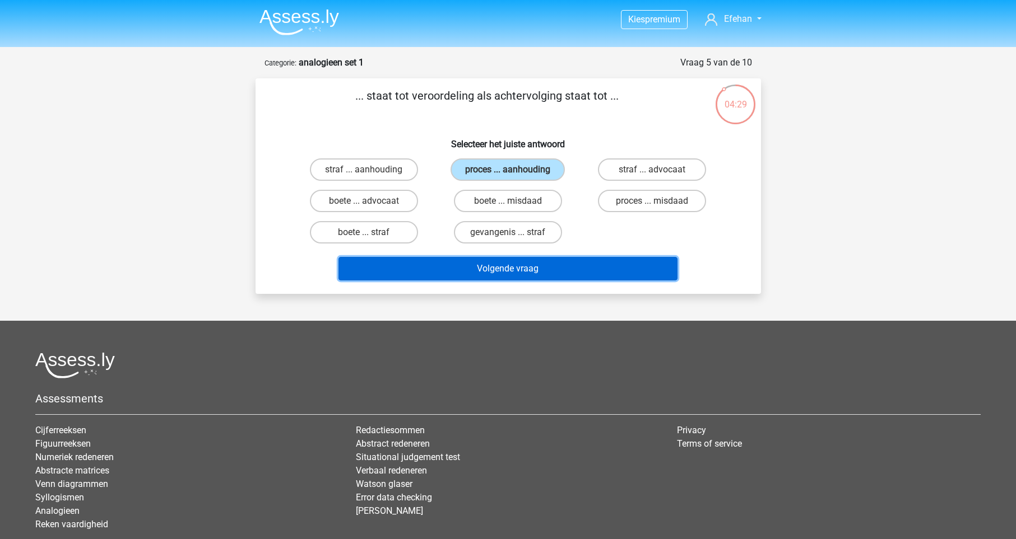
click at [530, 267] on button "Volgende vraag" at bounding box center [507, 269] width 339 height 24
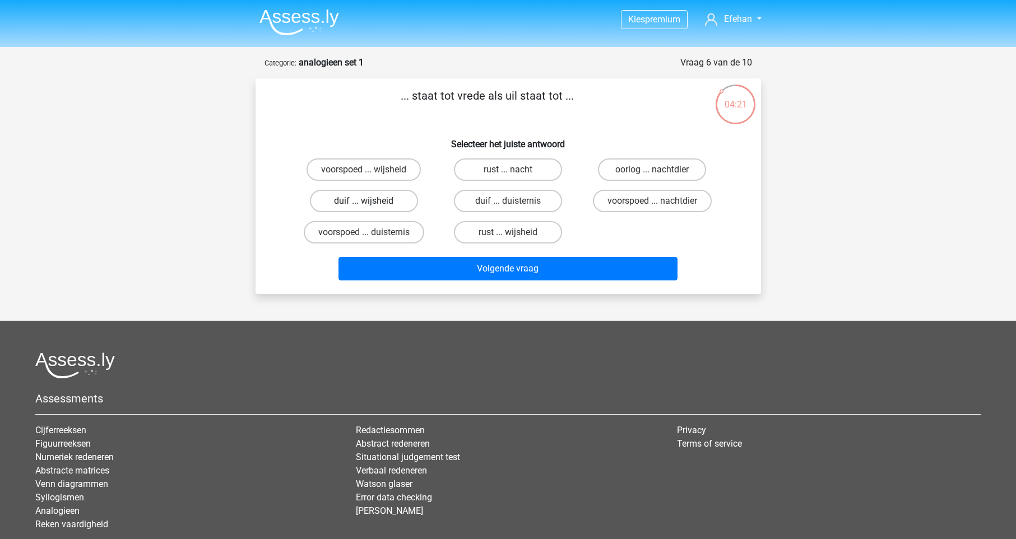
click at [394, 201] on label "duif ... wijsheid" at bounding box center [364, 201] width 108 height 22
click at [371, 201] on input "duif ... wijsheid" at bounding box center [367, 204] width 7 height 7
radio input "true"
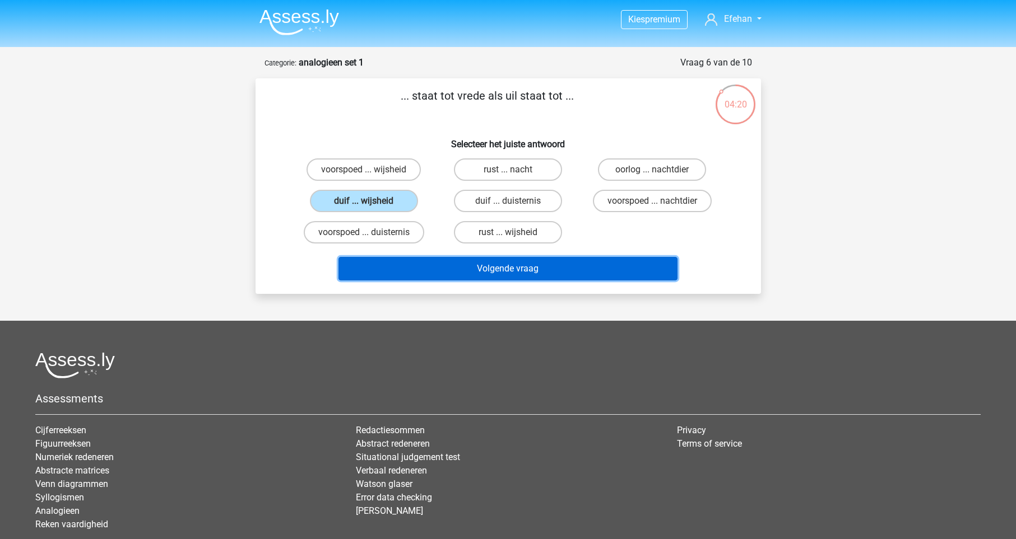
click at [539, 268] on button "Volgende vraag" at bounding box center [507, 269] width 339 height 24
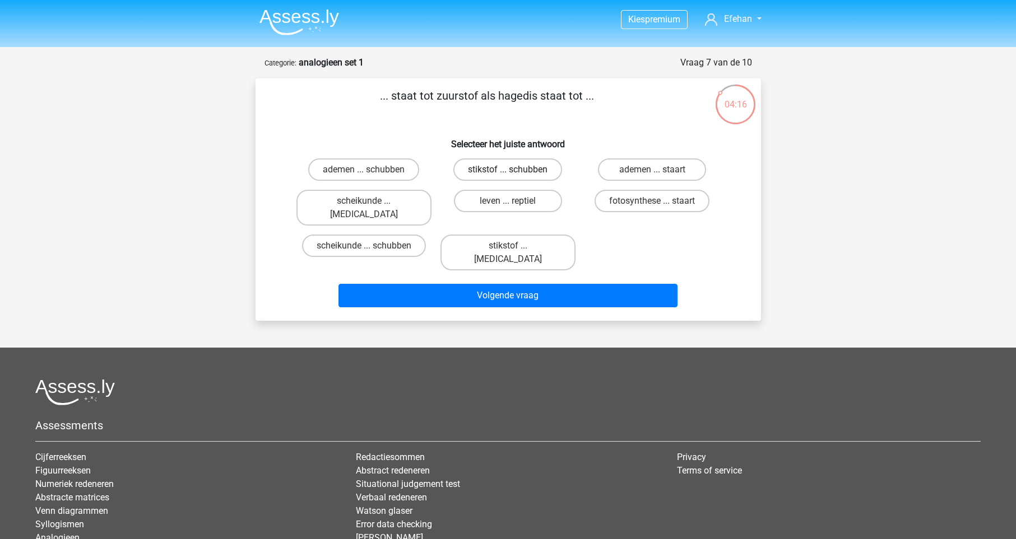
click at [523, 175] on label "stikstof ... schubben" at bounding box center [507, 170] width 109 height 22
click at [515, 175] on input "stikstof ... schubben" at bounding box center [511, 173] width 7 height 7
radio input "true"
click at [519, 236] on label "stikstof ... [MEDICAL_DATA]" at bounding box center [507, 253] width 135 height 36
click at [515, 246] on input "stikstof ... [MEDICAL_DATA]" at bounding box center [511, 249] width 7 height 7
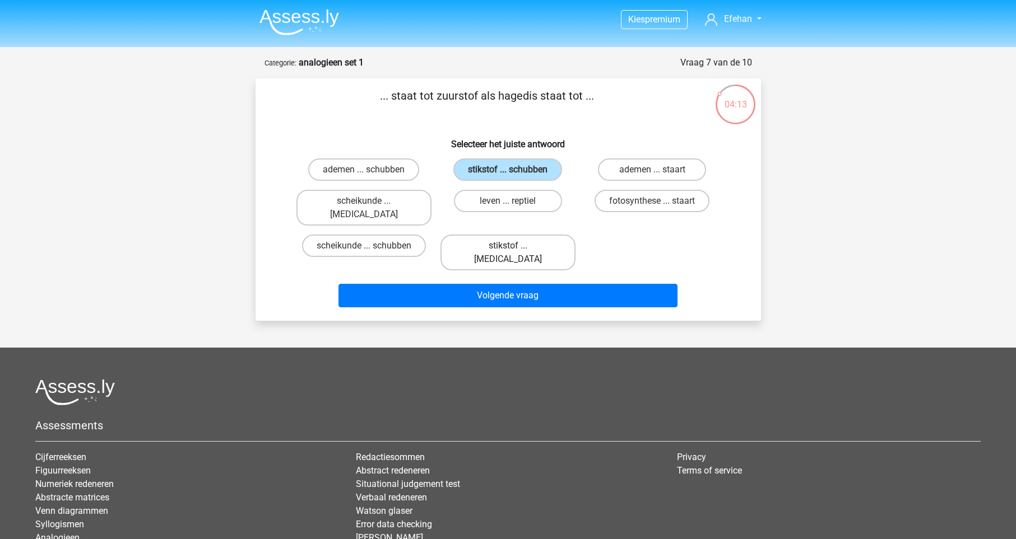
radio input "true"
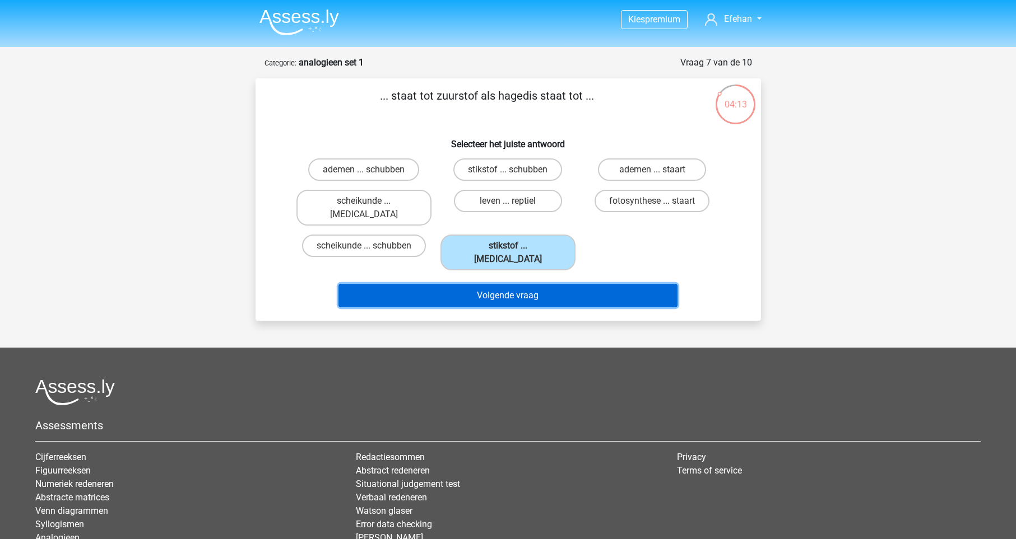
click at [524, 284] on button "Volgende vraag" at bounding box center [507, 296] width 339 height 24
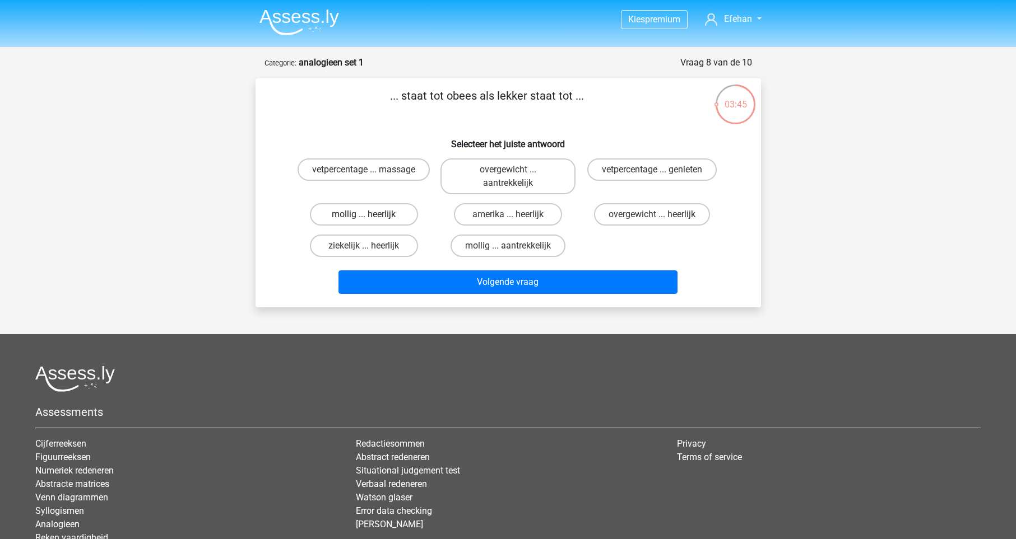
click at [379, 217] on label "mollig ... heerlijk" at bounding box center [364, 214] width 108 height 22
click at [371, 217] on input "mollig ... heerlijk" at bounding box center [367, 218] width 7 height 7
radio input "true"
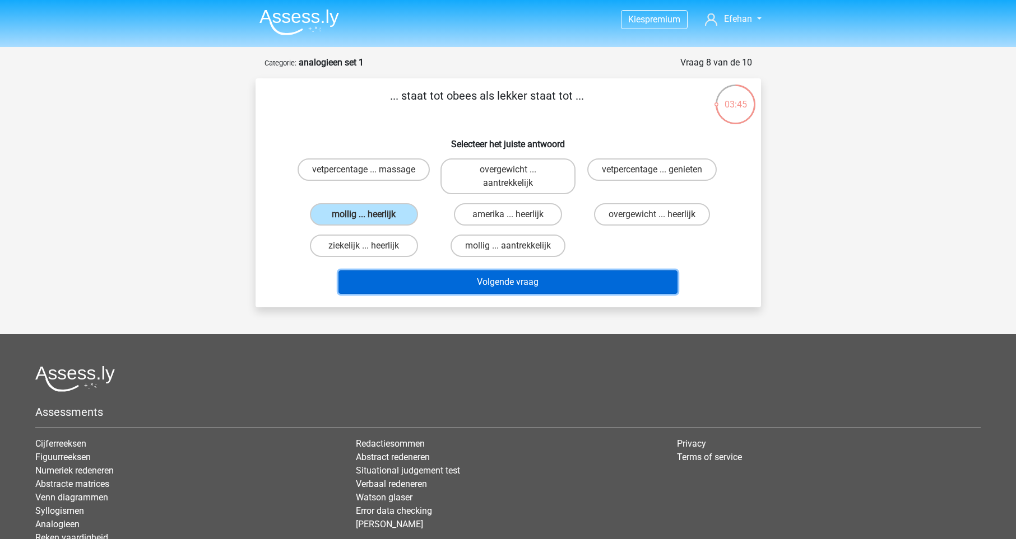
click at [445, 279] on button "Volgende vraag" at bounding box center [507, 283] width 339 height 24
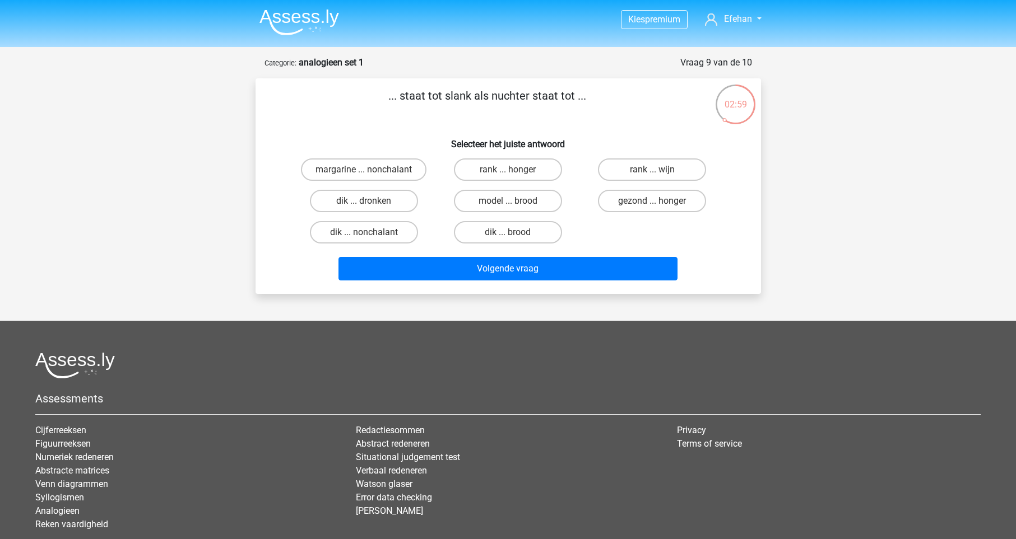
click at [401, 217] on div "dik ... nonchalant" at bounding box center [364, 232] width 144 height 31
click at [398, 203] on label "dik ... dronken" at bounding box center [364, 201] width 108 height 22
click at [371, 203] on input "dik ... dronken" at bounding box center [367, 204] width 7 height 7
radio input "true"
click at [407, 255] on div "Volgende vraag" at bounding box center [507, 266] width 469 height 37
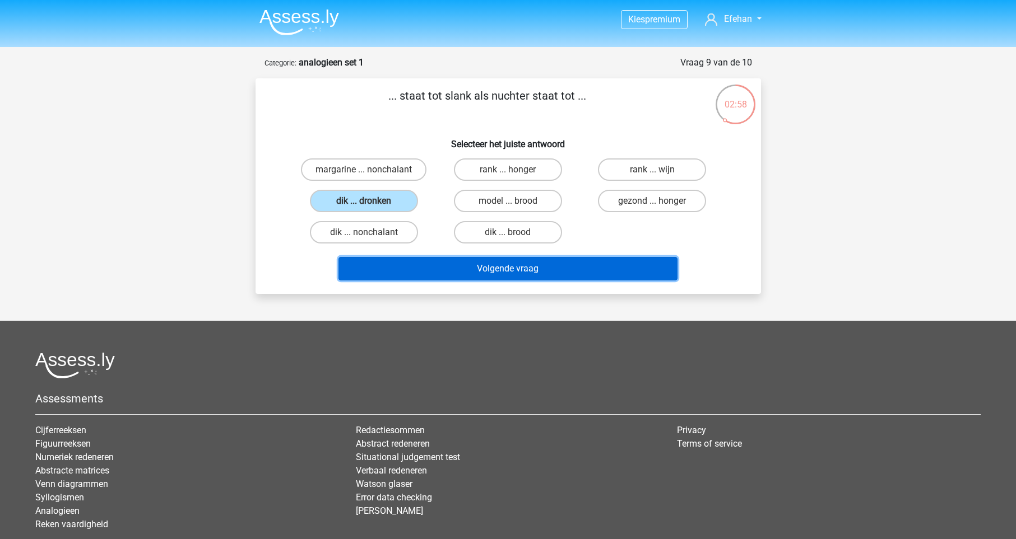
click at [432, 269] on button "Volgende vraag" at bounding box center [507, 269] width 339 height 24
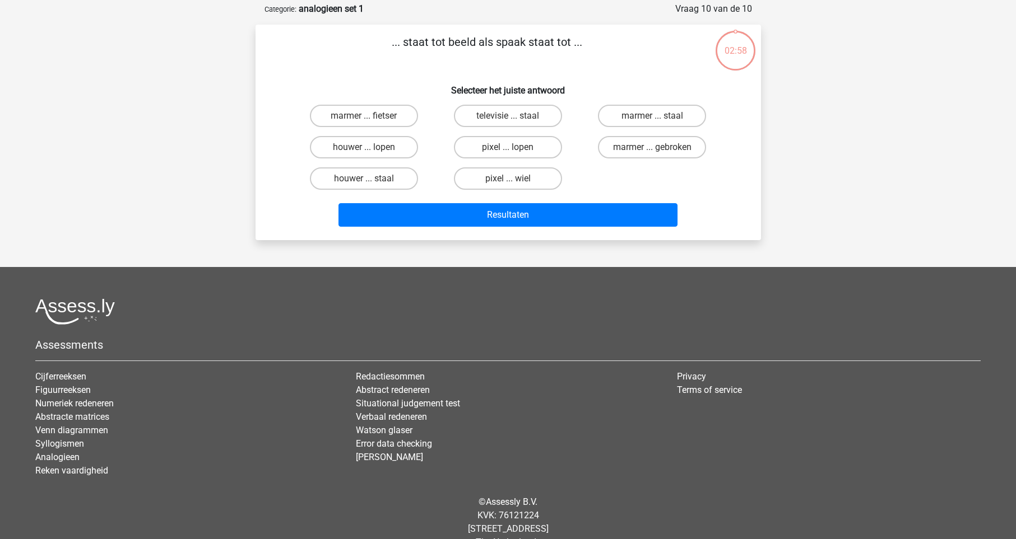
scroll to position [56, 0]
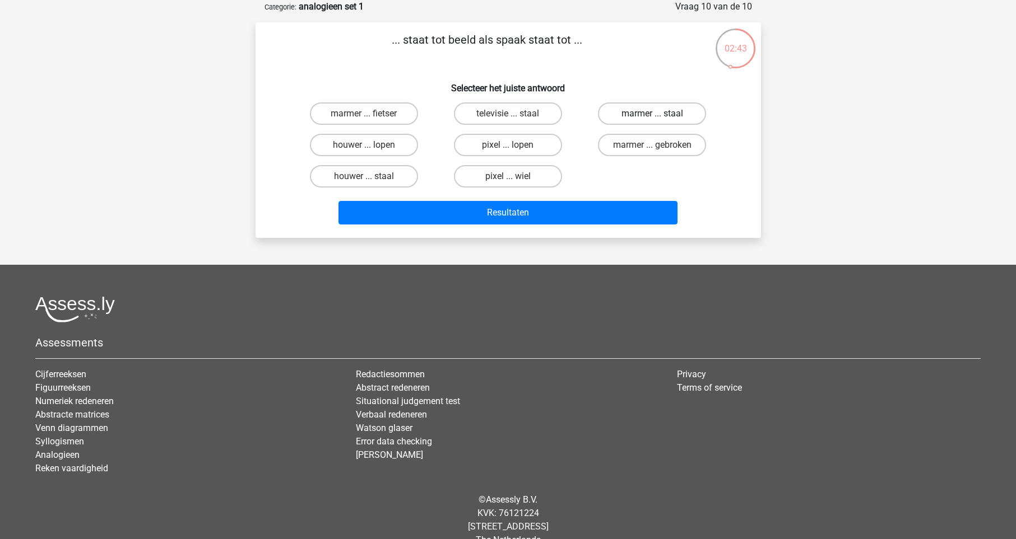
click at [667, 120] on label "marmer ... staal" at bounding box center [652, 114] width 108 height 22
click at [659, 120] on input "marmer ... staal" at bounding box center [655, 117] width 7 height 7
radio input "true"
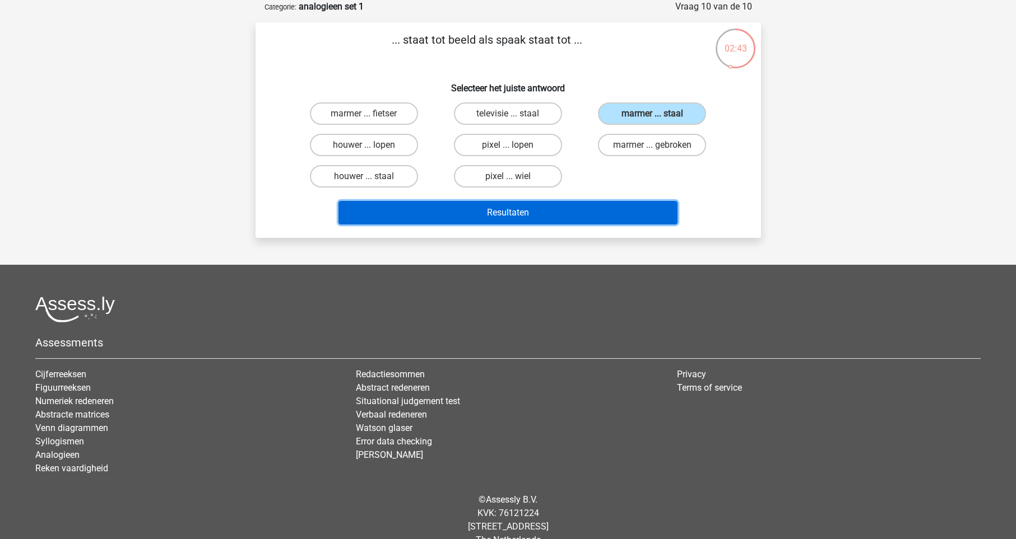
drag, startPoint x: 599, startPoint y: 212, endPoint x: 620, endPoint y: 202, distance: 22.8
click at [599, 213] on button "Resultaten" at bounding box center [507, 213] width 339 height 24
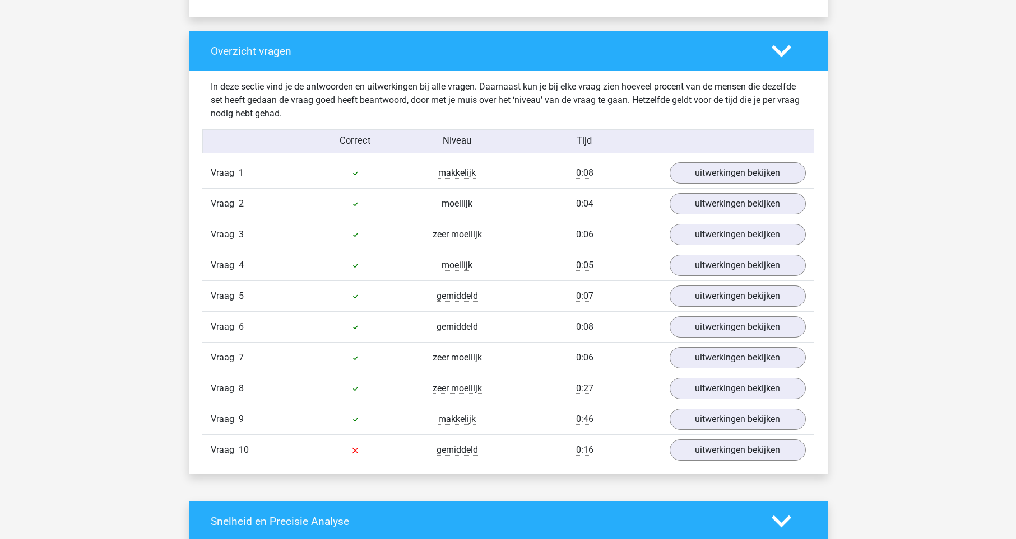
scroll to position [830, 0]
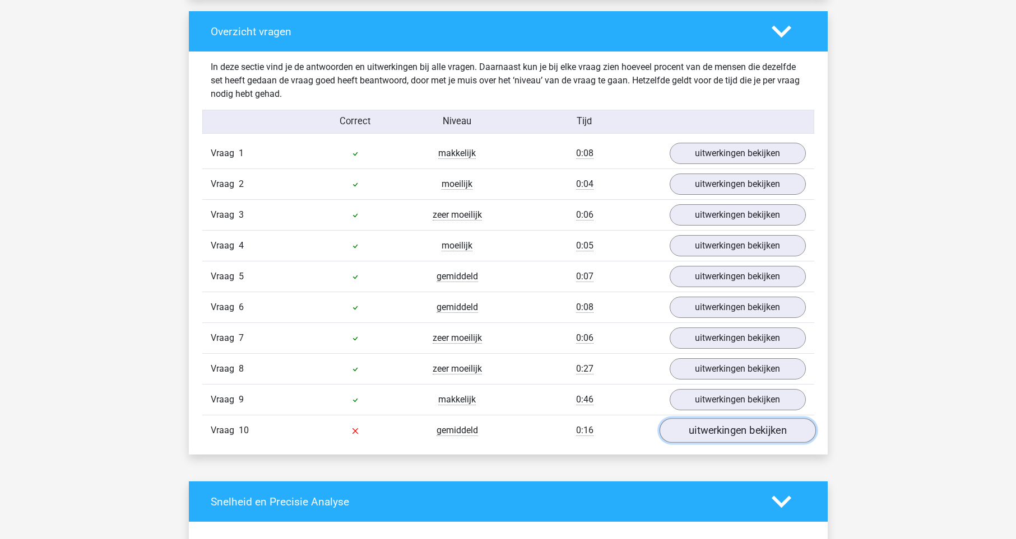
click at [716, 436] on link "uitwerkingen bekijken" at bounding box center [737, 430] width 156 height 25
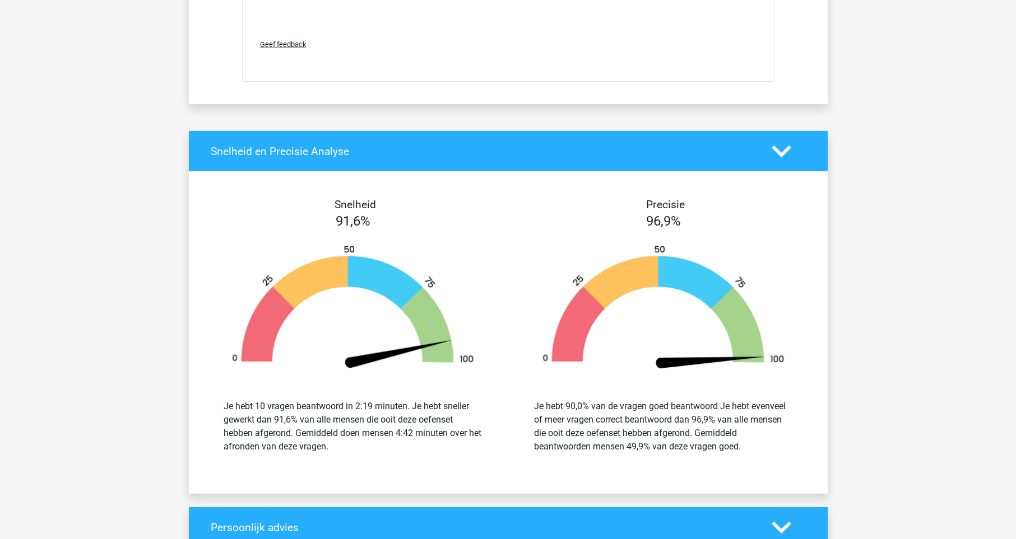
scroll to position [2108, 0]
